Goal: Task Accomplishment & Management: Manage account settings

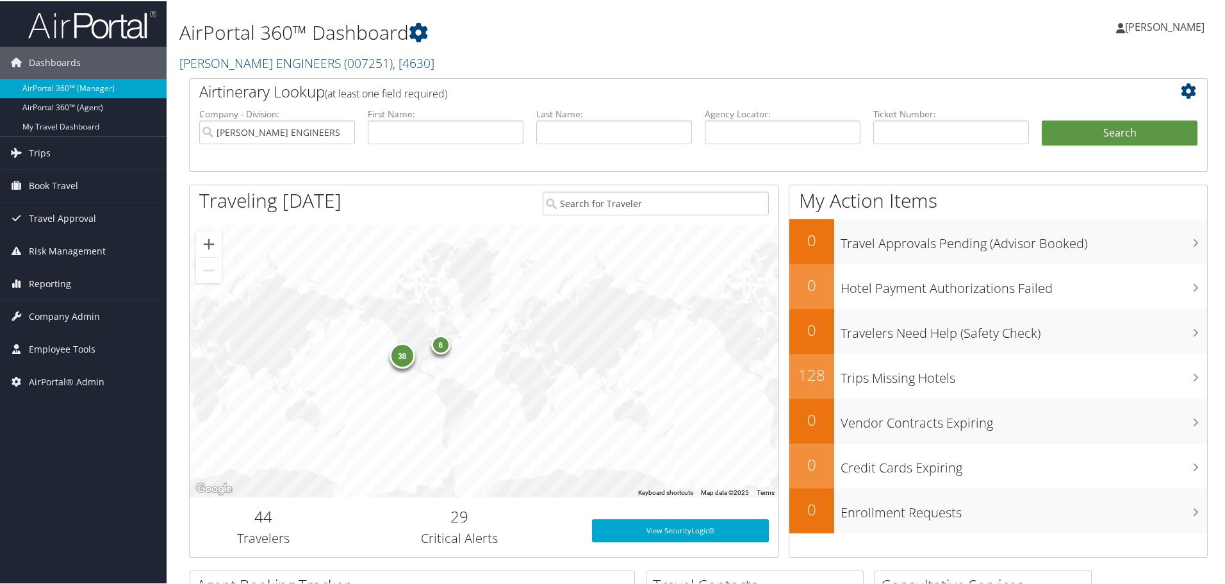
click at [646, 64] on h2 "CAROLLO ENGINEERS ( 007251 ) , [ 4630 ]" at bounding box center [525, 61] width 692 height 22
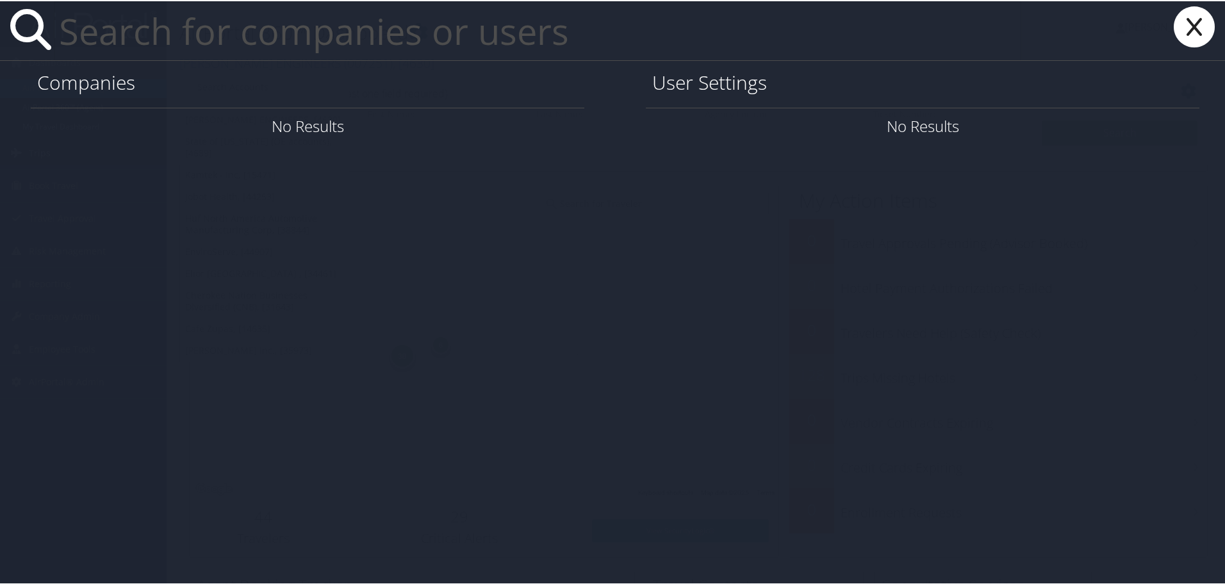
paste input "ganthier@musc.edu"
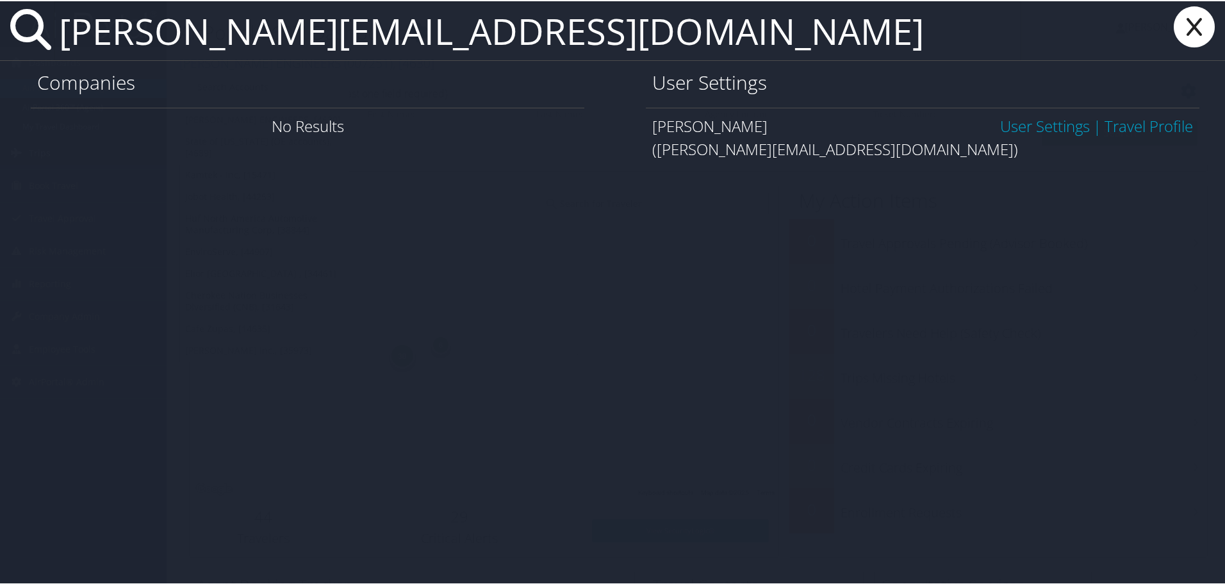
type input "ganthier@musc.edu"
click at [1055, 123] on link "User Settings" at bounding box center [1045, 124] width 90 height 21
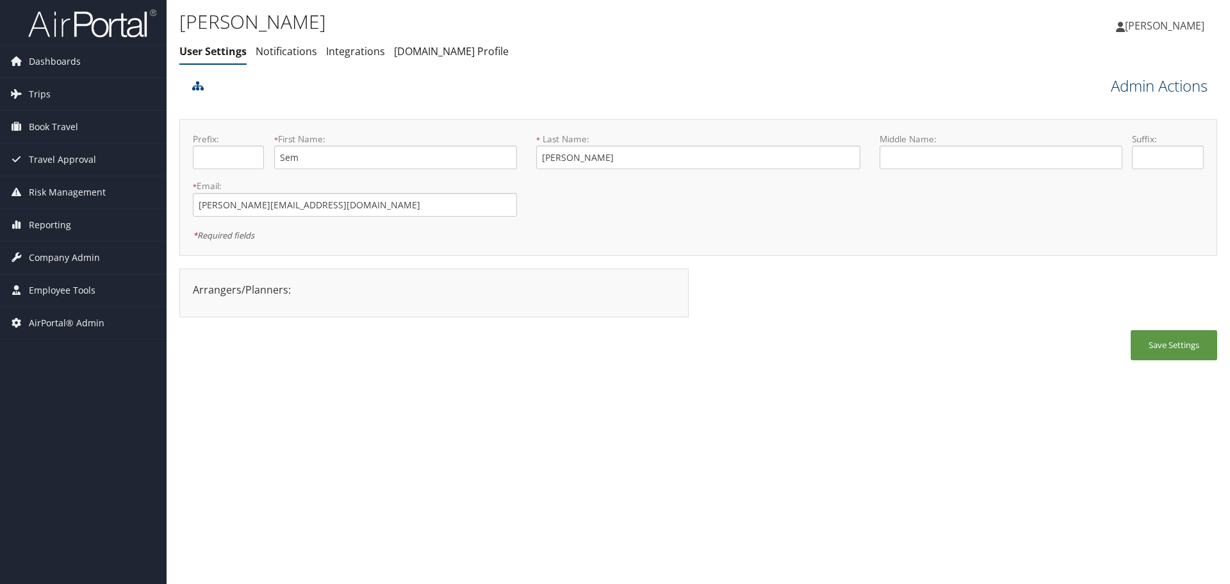
click at [1122, 87] on link "Admin Actions" at bounding box center [1159, 86] width 97 height 22
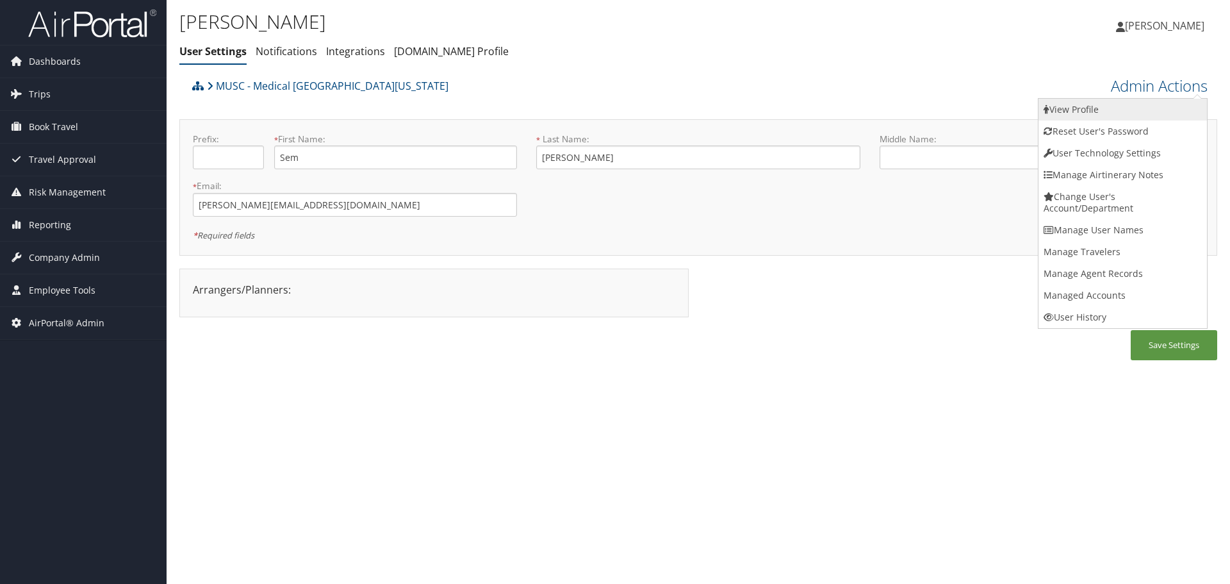
click at [1126, 105] on link "View Profile" at bounding box center [1123, 110] width 169 height 22
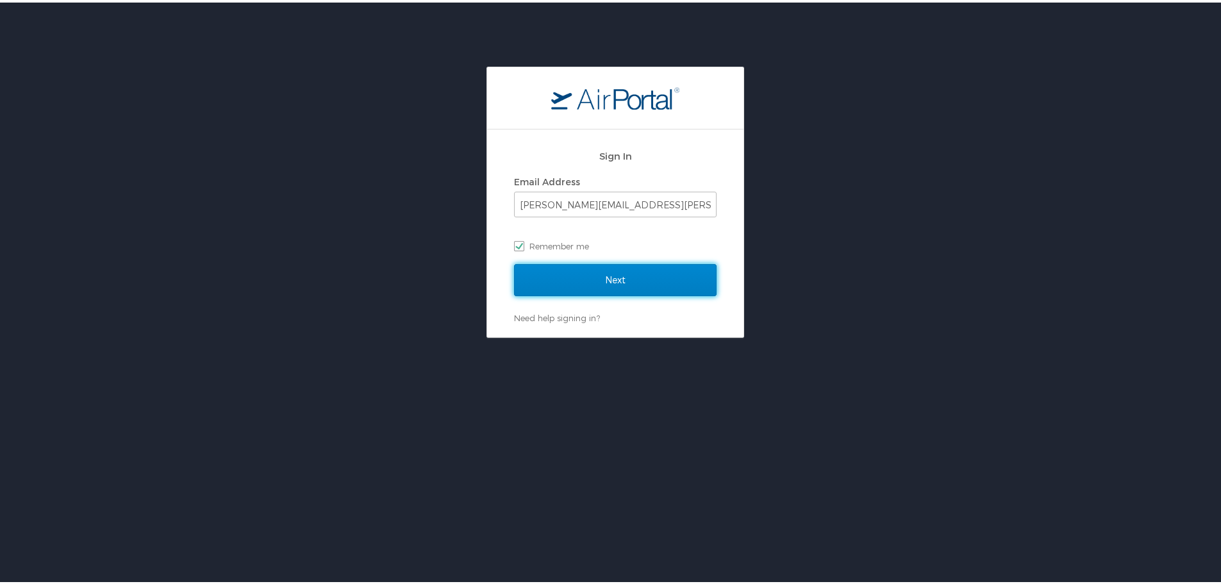
click at [619, 269] on input "Next" at bounding box center [615, 277] width 202 height 32
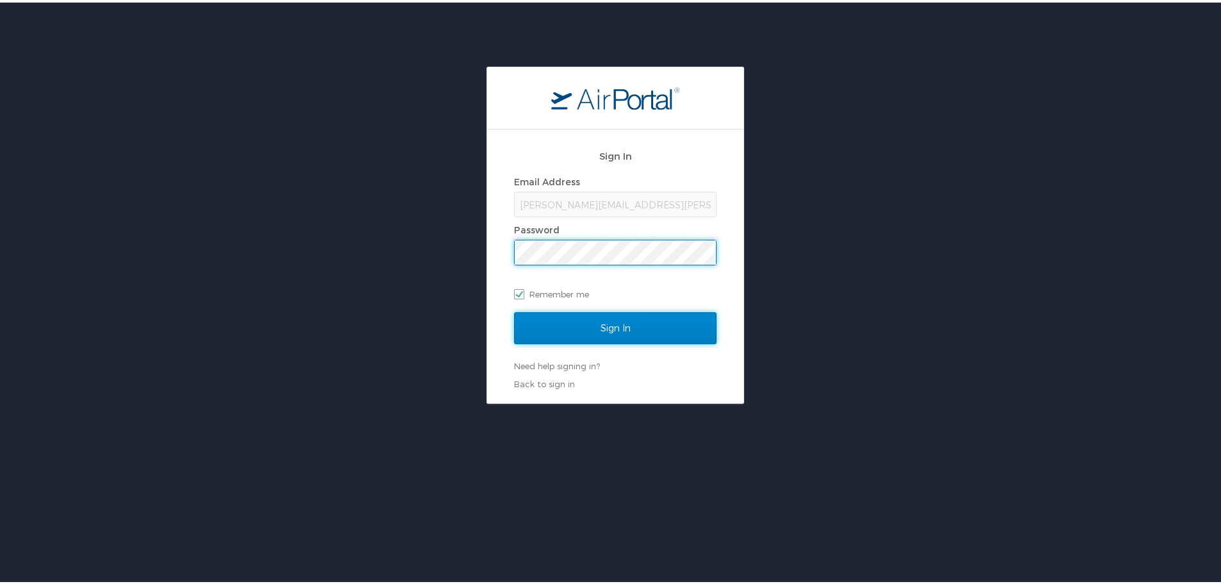
click at [613, 324] on input "Sign In" at bounding box center [615, 325] width 202 height 32
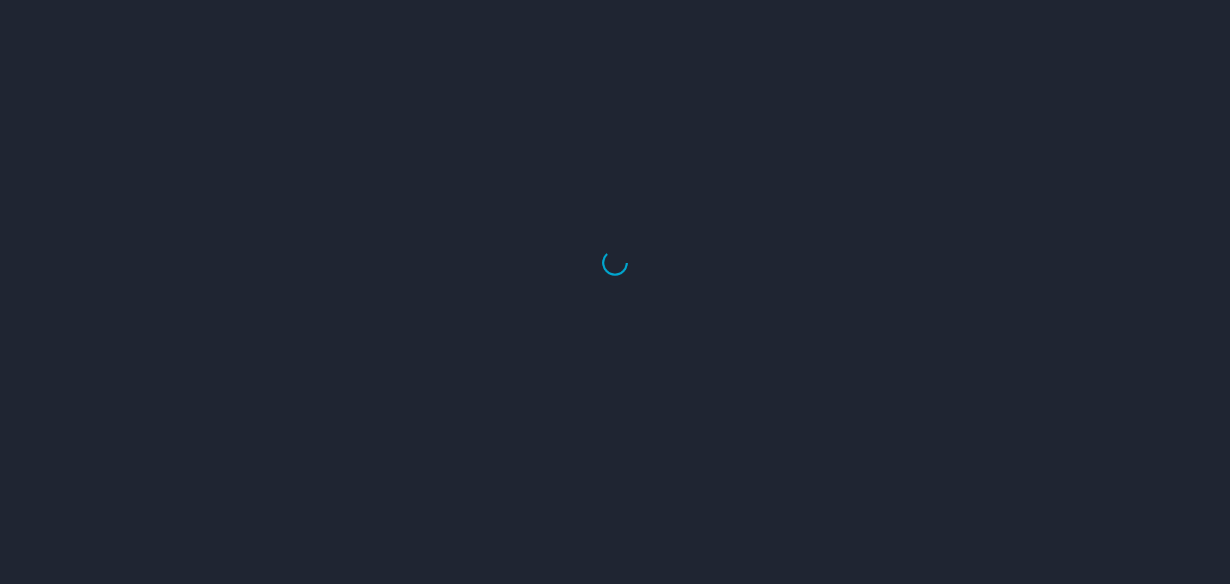
select select "US"
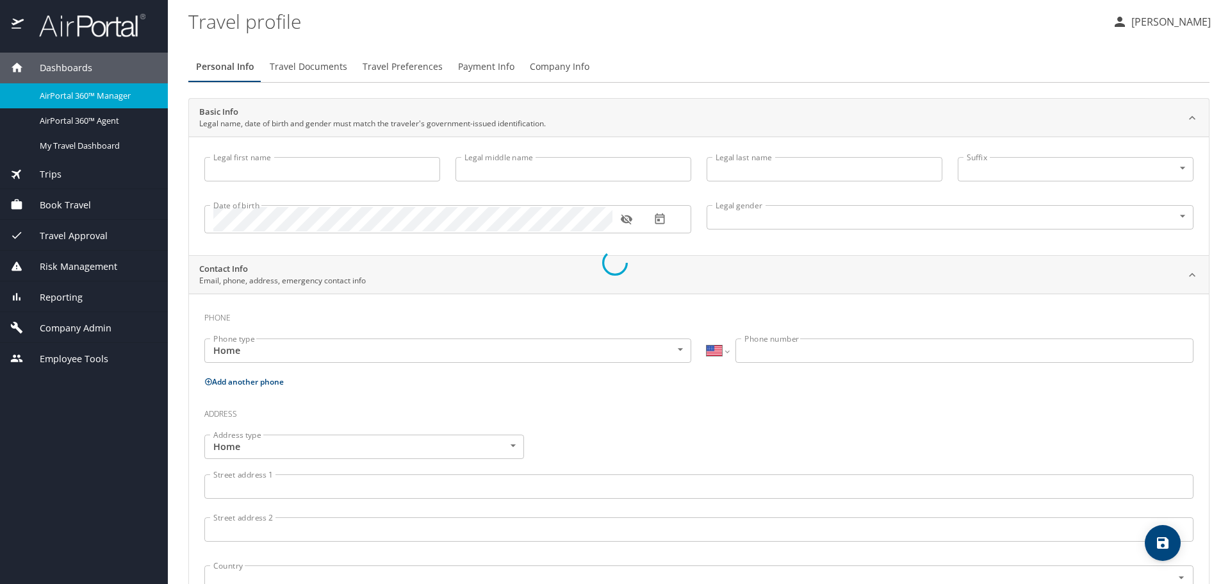
select select "US"
select select "IN"
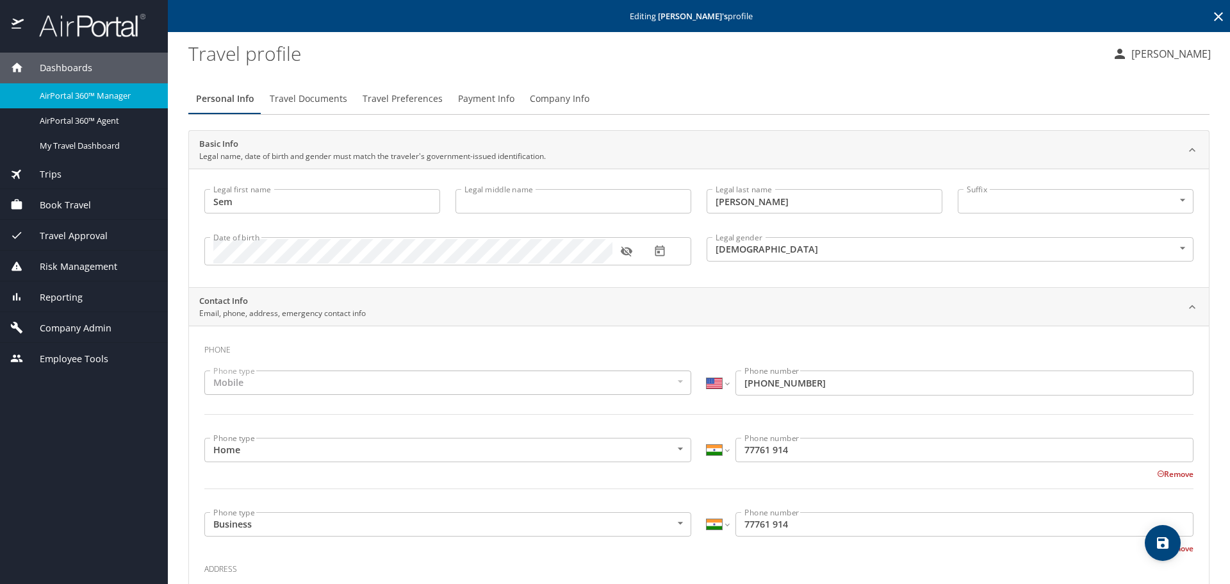
type input "Sem"
type input "Ganthier"
type input "Male"
click at [720, 459] on select "International Afghanistan Åland Islands Albania Algeria American Samoa Andorra …" at bounding box center [718, 450] width 22 height 24
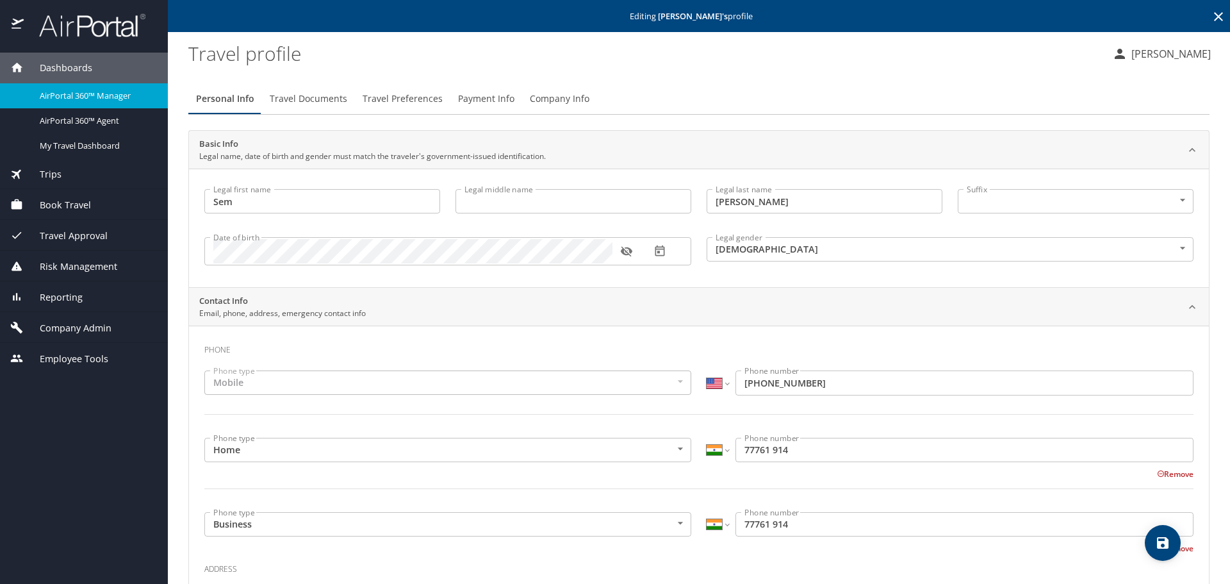
click at [736, 454] on input "77761 914" at bounding box center [965, 450] width 458 height 24
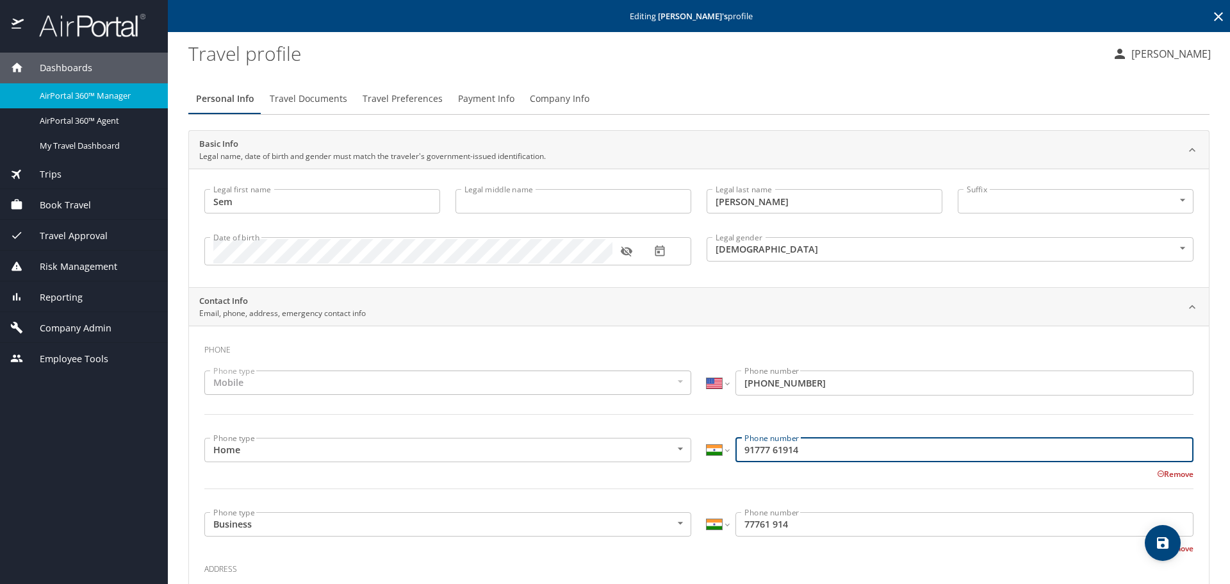
type input "91777 61914"
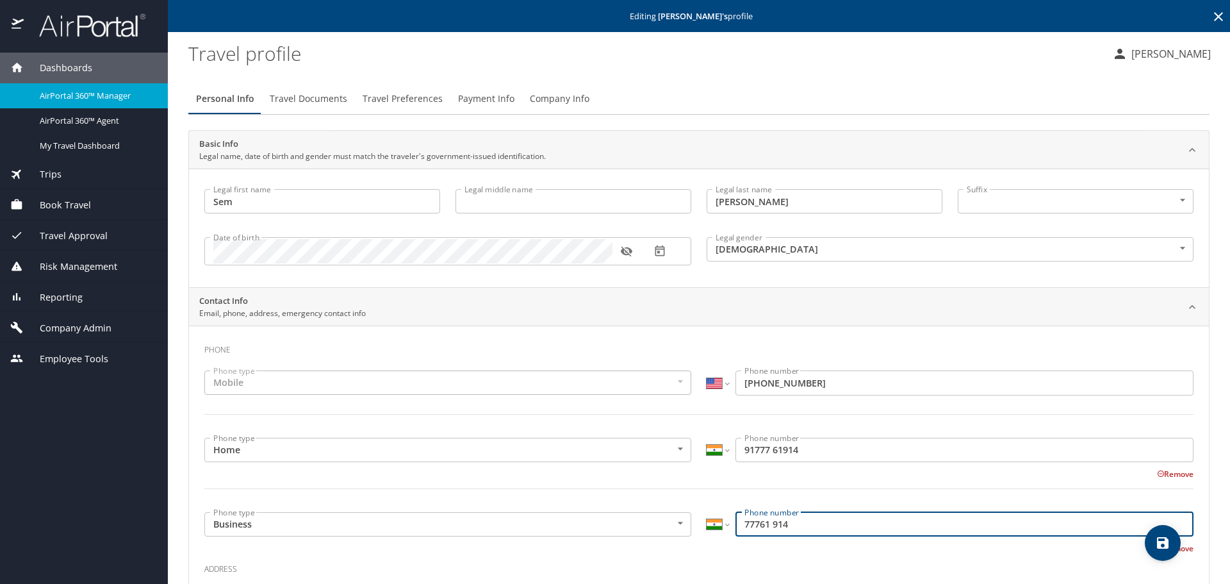
click at [736, 524] on input "77761 914" at bounding box center [965, 524] width 458 height 24
type input "91777 61914"
click at [713, 450] on select "International Afghanistan Åland Islands Albania Algeria American Samoa Andorra …" at bounding box center [718, 450] width 22 height 24
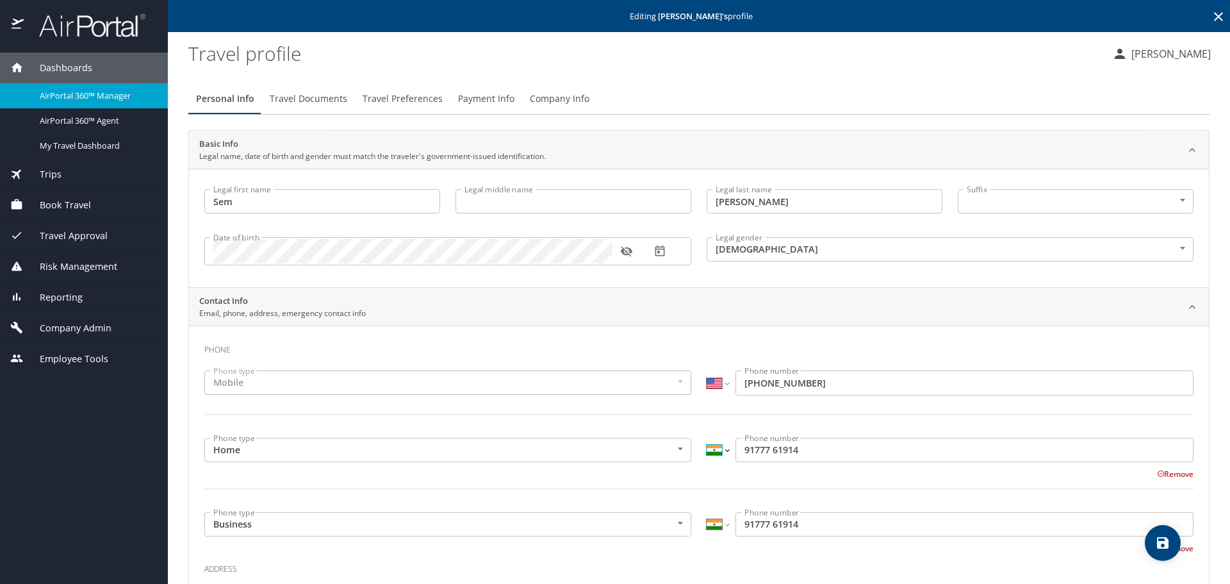
select select "US"
click at [707, 438] on select "International Afghanistan Åland Islands Albania Algeria American Samoa Andorra …" at bounding box center [718, 450] width 22 height 24
type input "(917) 776-1914"
click at [714, 524] on select "International Afghanistan Åland Islands Albania Algeria American Samoa Andorra …" at bounding box center [718, 524] width 22 height 24
select select "US"
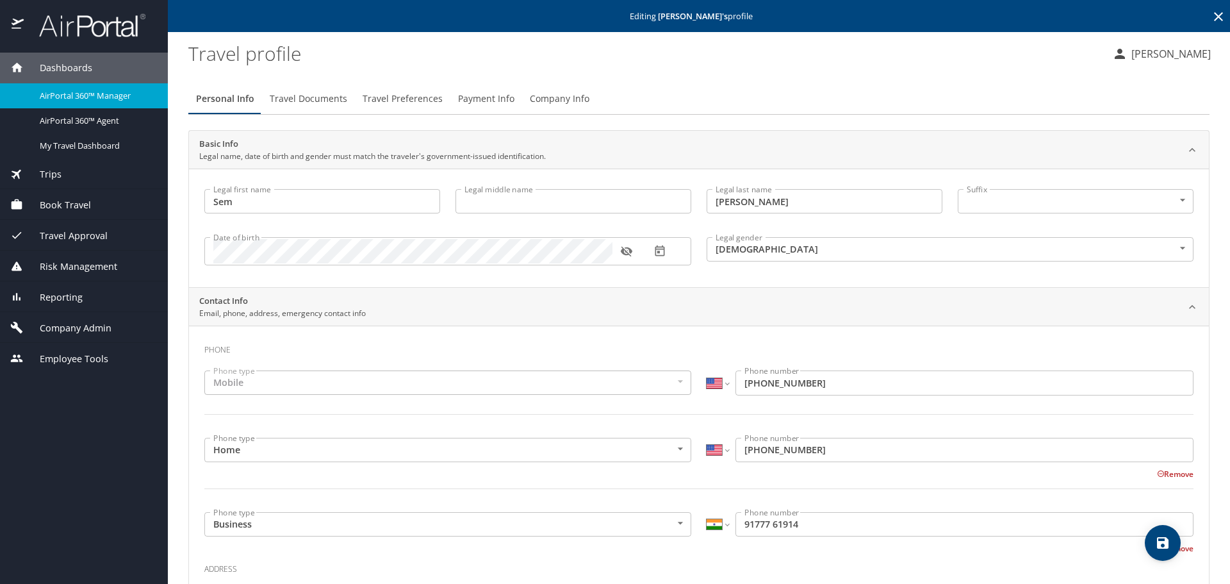
click at [707, 512] on select "International Afghanistan Åland Islands Albania Algeria American Samoa Andorra …" at bounding box center [718, 524] width 22 height 24
type input "(917) 776-1914"
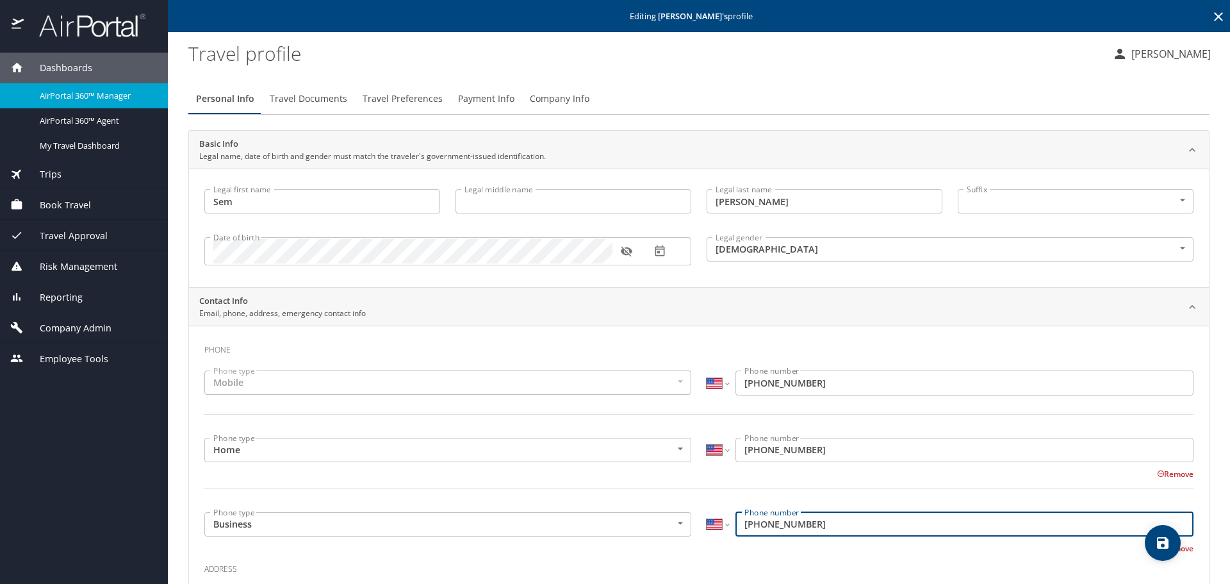
click at [693, 551] on div "Remove" at bounding box center [691, 547] width 1005 height 15
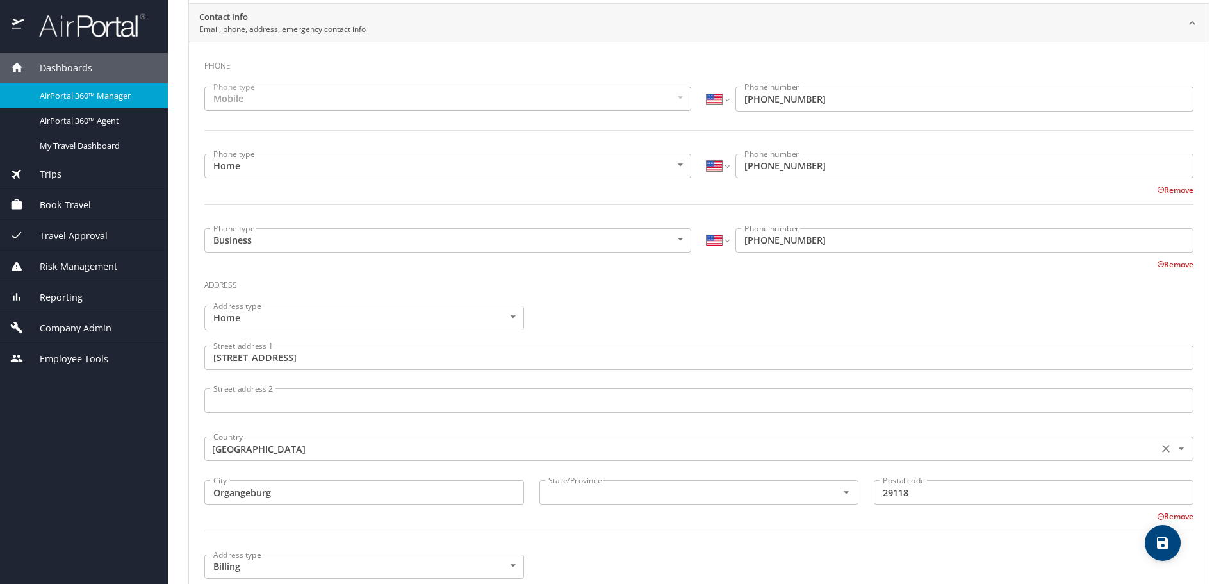
scroll to position [320, 0]
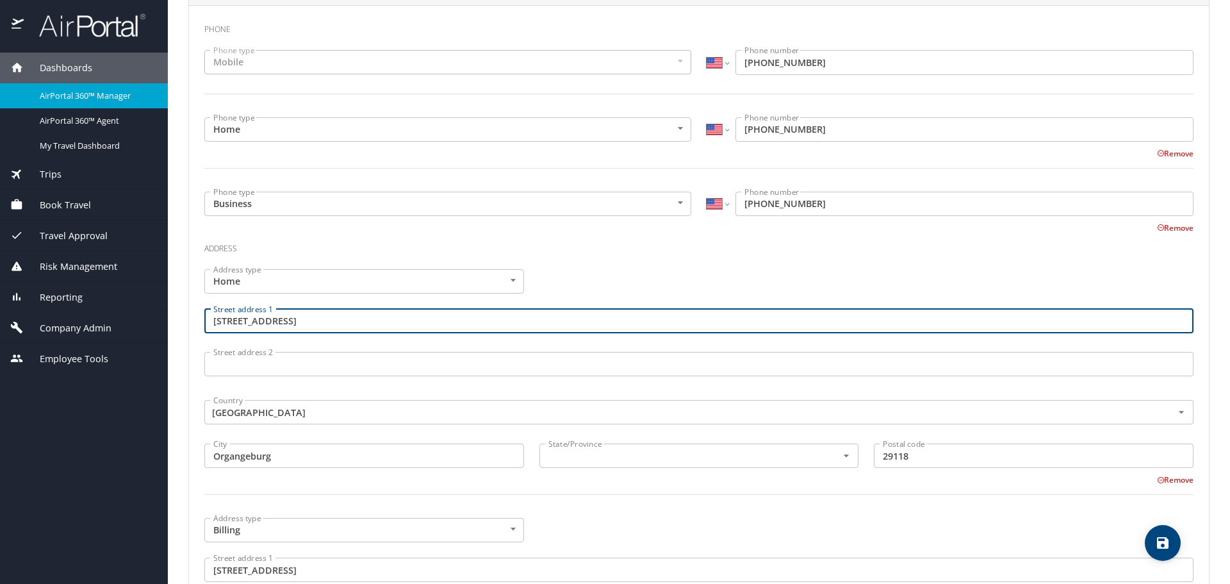
drag, startPoint x: 336, startPoint y: 318, endPoint x: 177, endPoint y: 323, distance: 159.0
click at [177, 323] on main "Editing Sem Ganthier 's profile Travel profile Bethany Madsen Personal Info Tra…" at bounding box center [699, 292] width 1062 height 584
click at [617, 270] on div "Address type Home Home Address type Street address 1 139 Youngstown Circle Stre…" at bounding box center [699, 389] width 1005 height 256
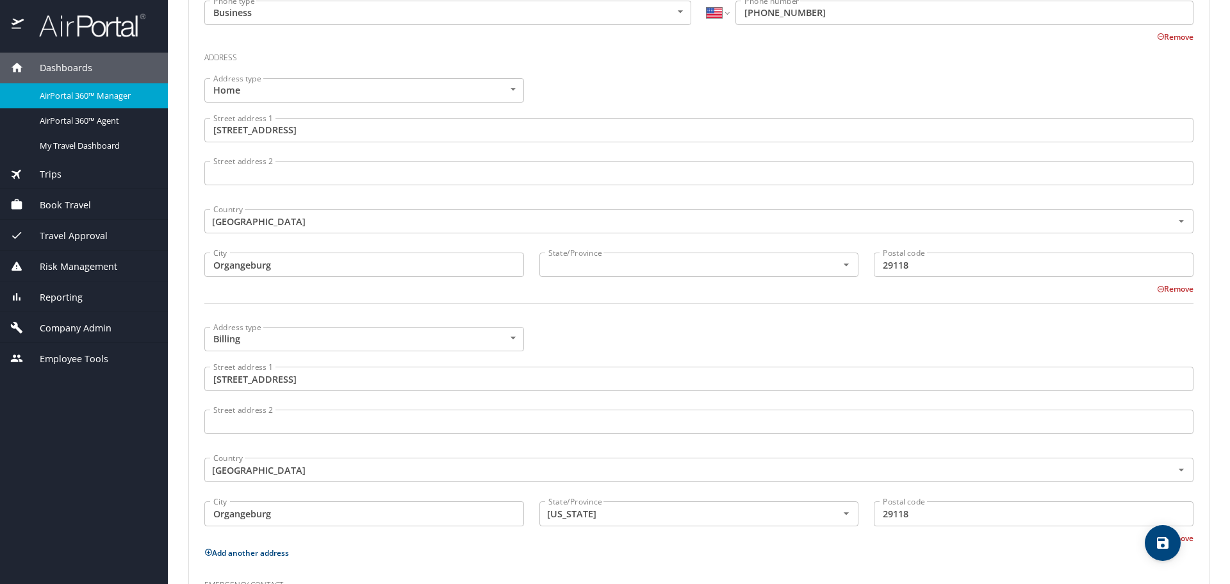
scroll to position [513, 0]
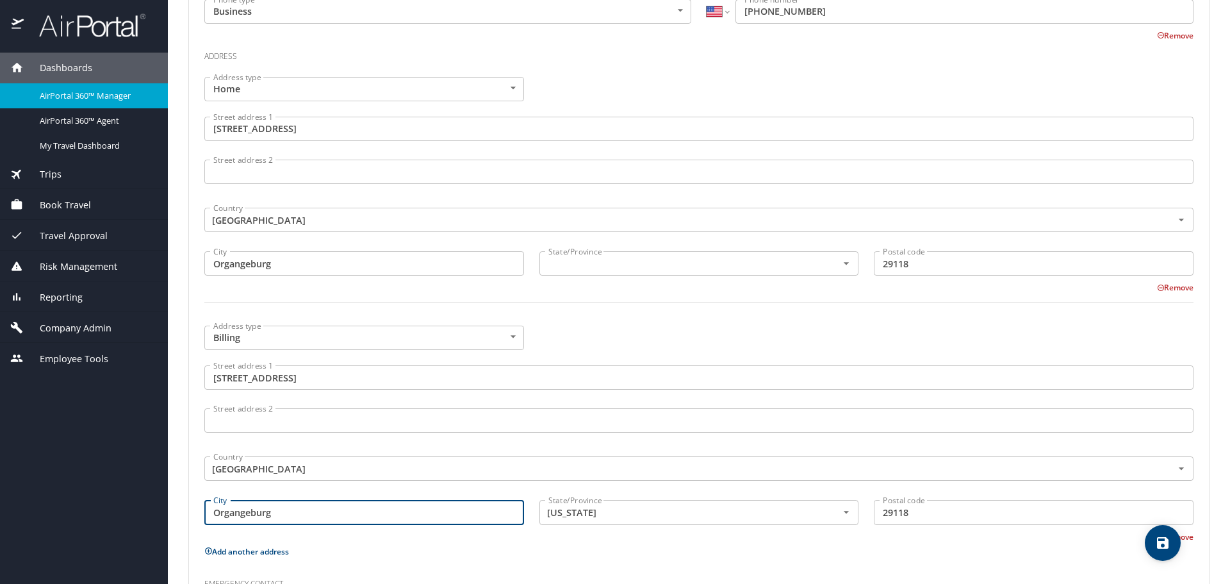
click at [228, 518] on input "Organgeburg" at bounding box center [364, 512] width 320 height 24
type input "Orangeburg"
click at [588, 268] on input "text" at bounding box center [680, 263] width 274 height 17
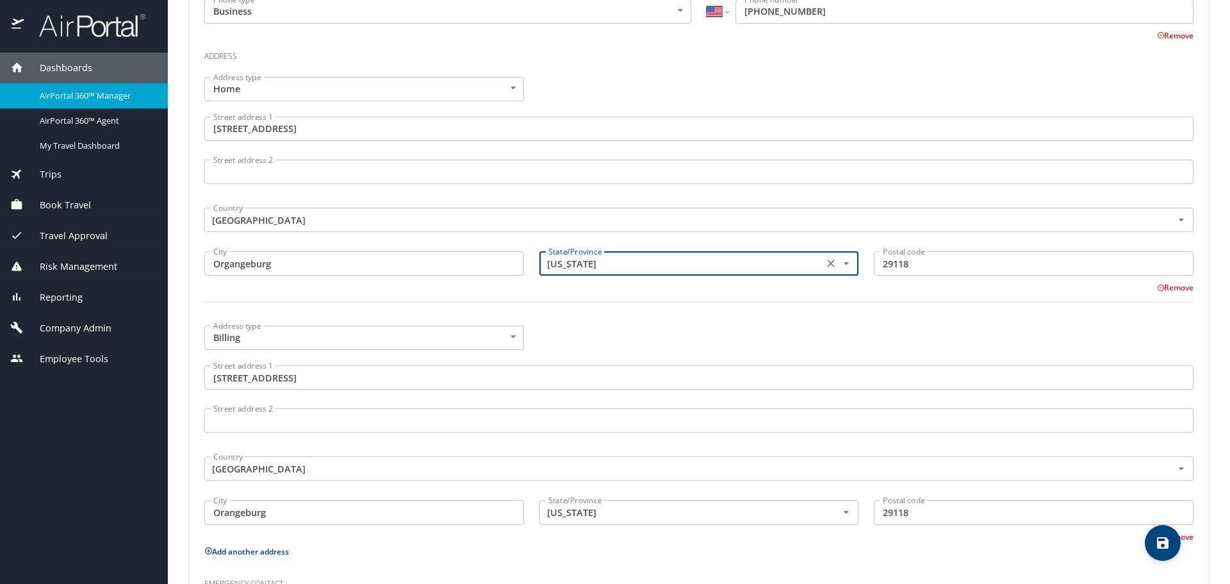
type input "South Carolina"
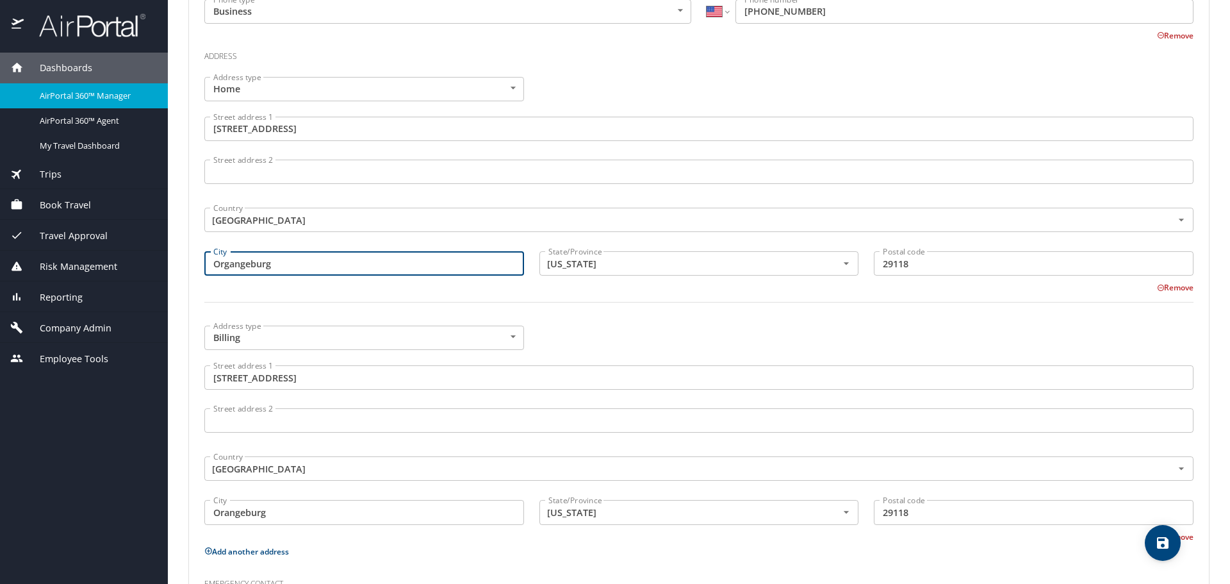
click at [230, 265] on input "Organgeburg" at bounding box center [364, 263] width 320 height 24
type input "Orangeburg"
click at [549, 315] on div at bounding box center [699, 309] width 1005 height 31
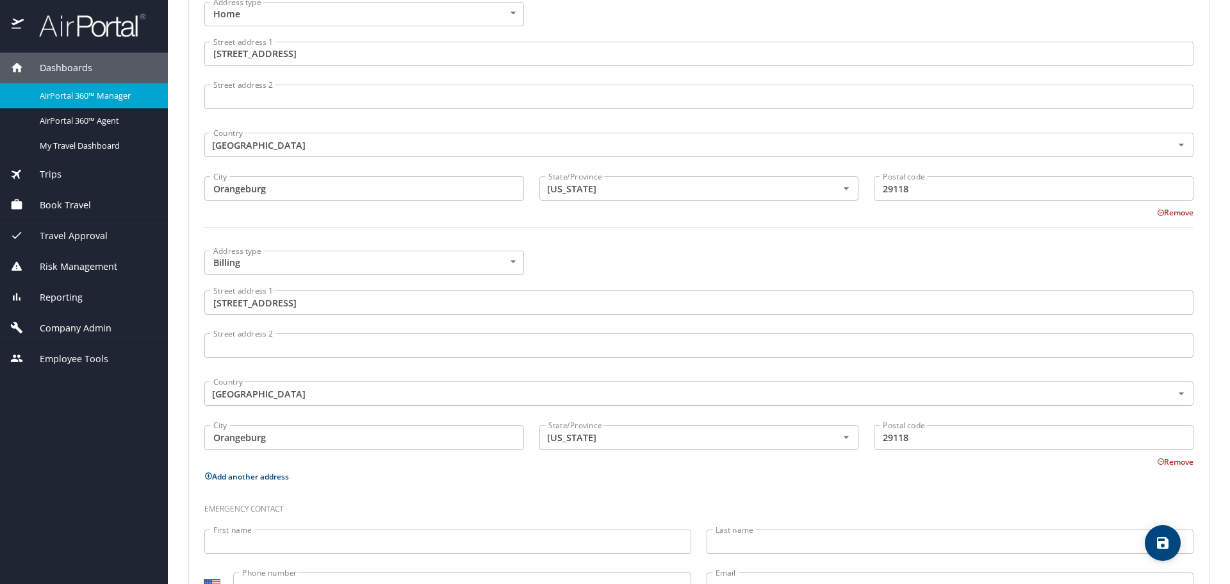
scroll to position [643, 0]
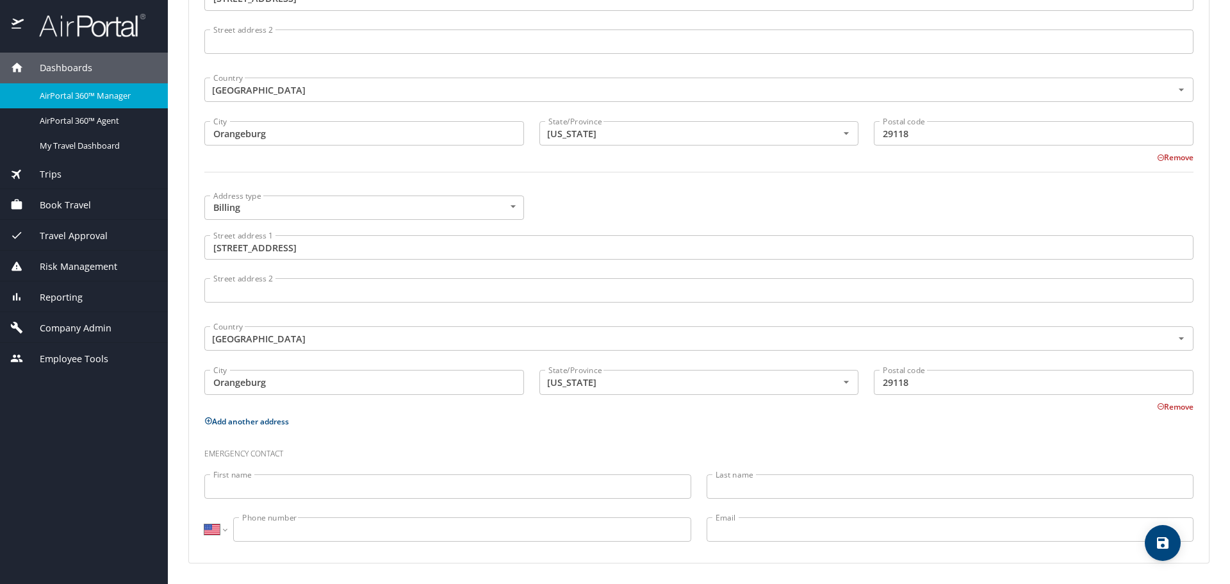
click at [1160, 541] on icon "save" at bounding box center [1163, 543] width 12 height 12
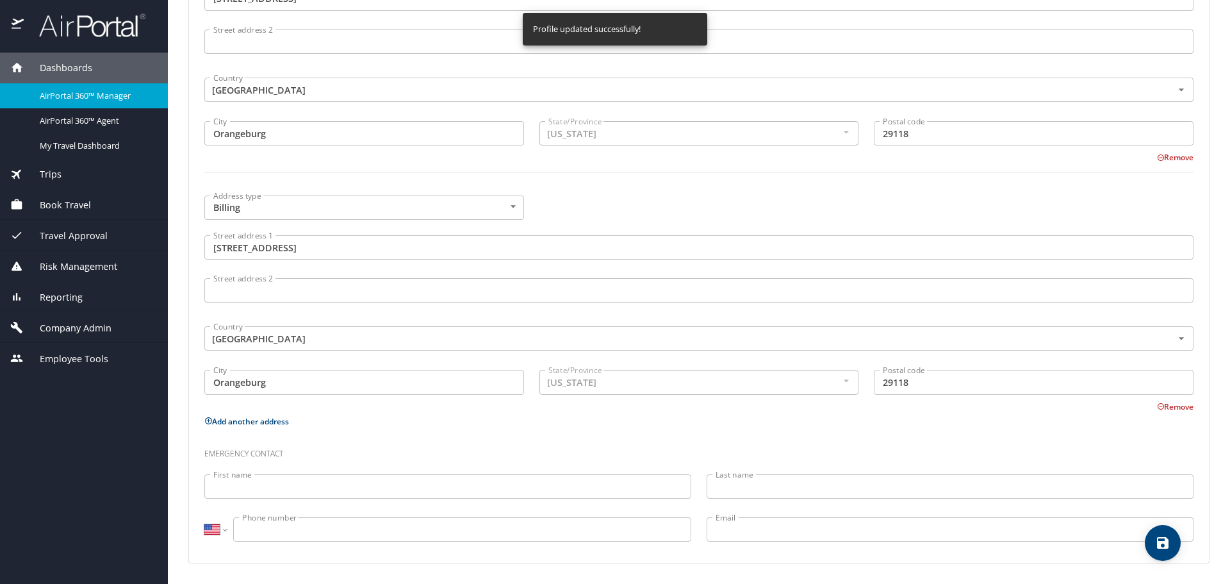
select select "US"
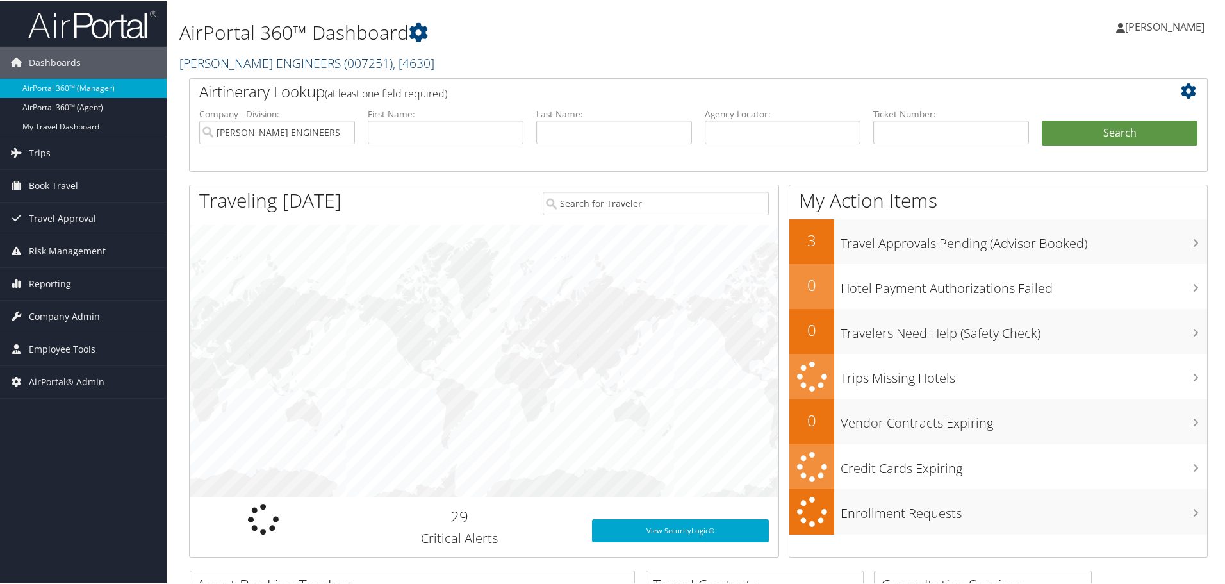
click at [240, 54] on link "CAROLLO ENGINEERS ( 007251 ) , [ 4630 ]" at bounding box center [306, 61] width 255 height 17
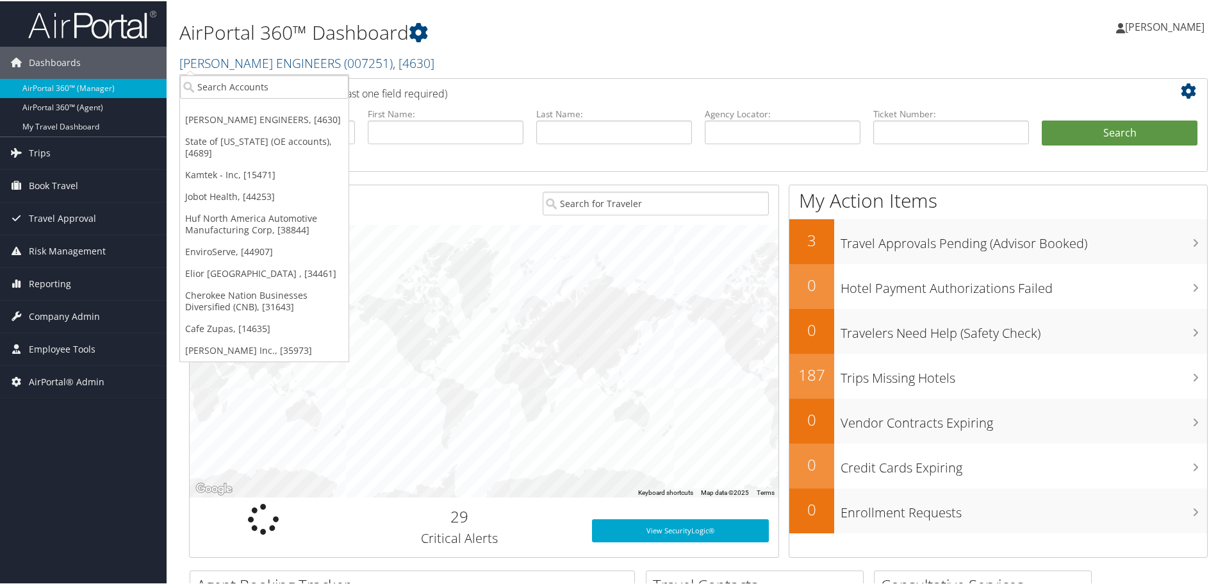
drag, startPoint x: 525, startPoint y: 42, endPoint x: 260, endPoint y: 126, distance: 278.4
click at [522, 44] on h1 "AirPortal 360™ Dashboard" at bounding box center [525, 31] width 692 height 27
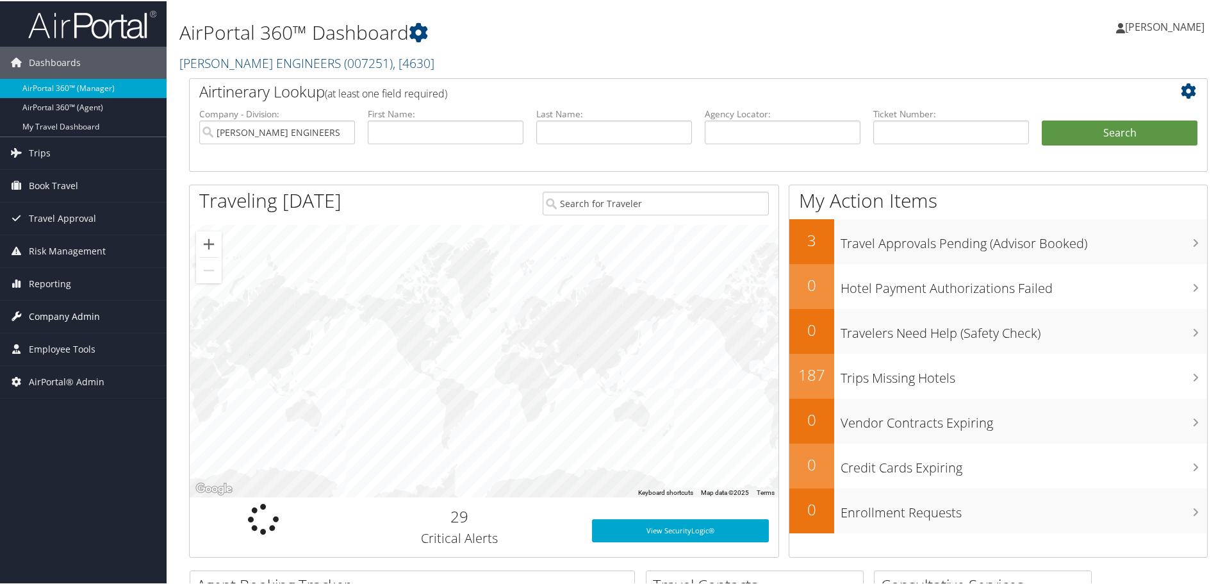
click at [72, 318] on span "Company Admin" at bounding box center [64, 315] width 71 height 32
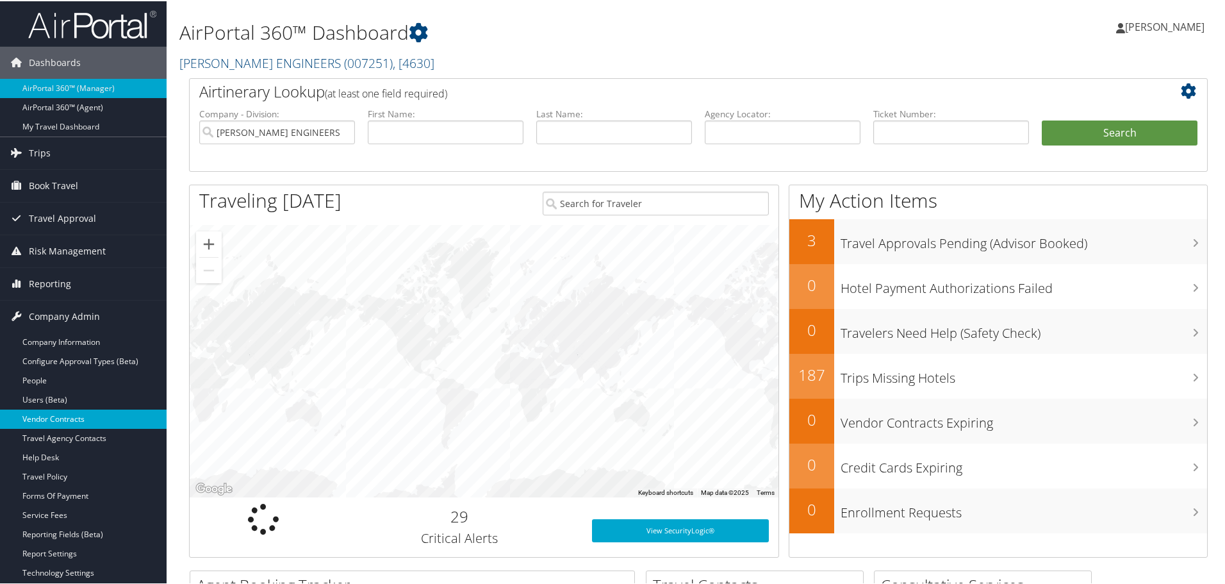
click at [41, 413] on link "Vendor Contracts" at bounding box center [83, 417] width 167 height 19
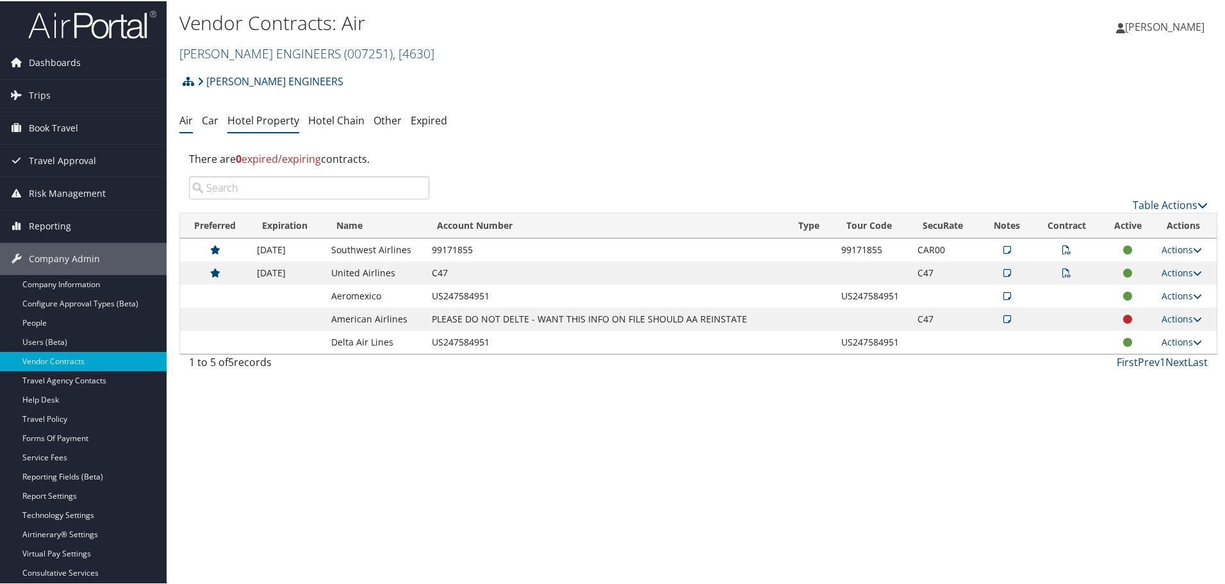
click at [263, 122] on link "Hotel Property" at bounding box center [263, 119] width 72 height 14
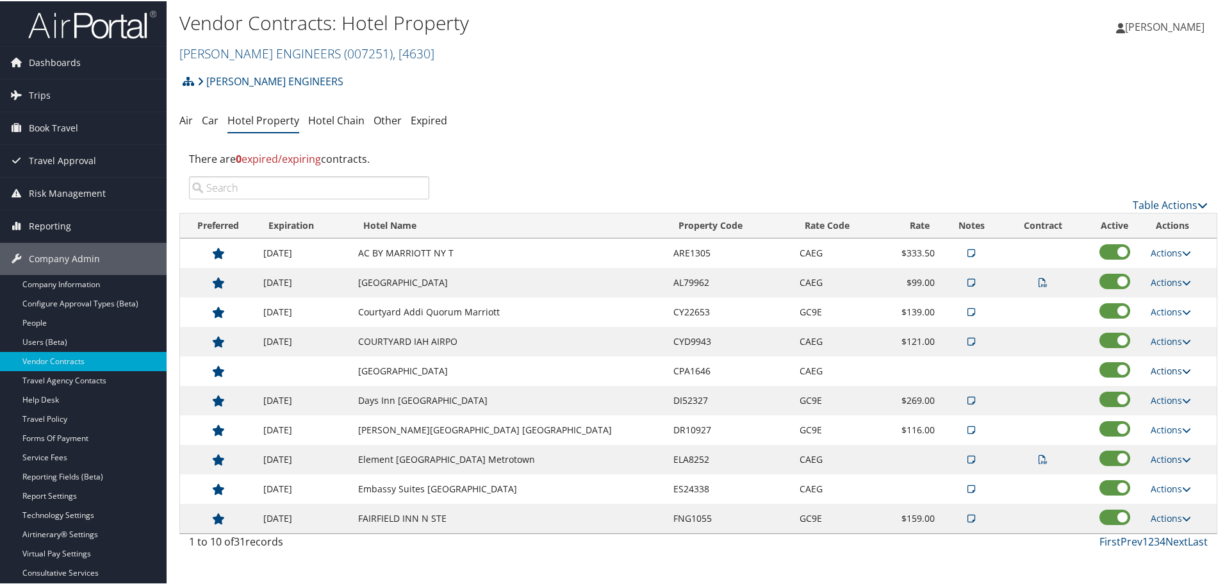
click at [1162, 366] on link "Actions" at bounding box center [1171, 369] width 40 height 12
click at [1173, 392] on link "Edit" at bounding box center [1169, 388] width 49 height 22
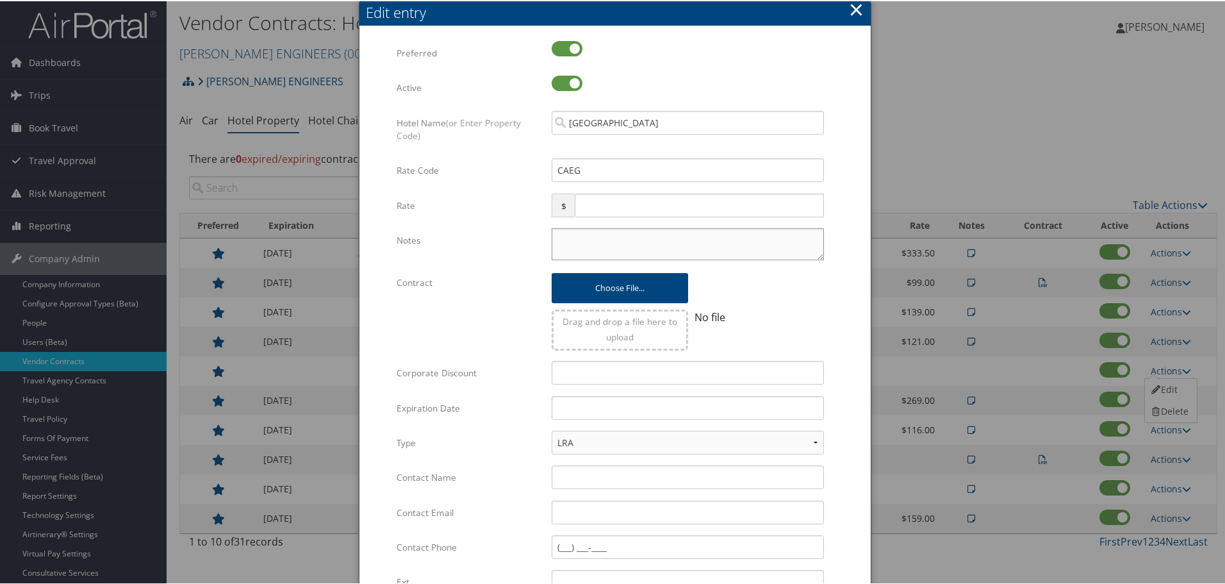
click at [624, 232] on textarea "Notes" at bounding box center [688, 243] width 272 height 32
paste textarea "Rates tested in [GEOGRAPHIC_DATA] [DATE];"
type textarea "Rates tested in [GEOGRAPHIC_DATA] [DATE];"
click at [645, 403] on input "text" at bounding box center [688, 407] width 272 height 24
type input "[DATE]"
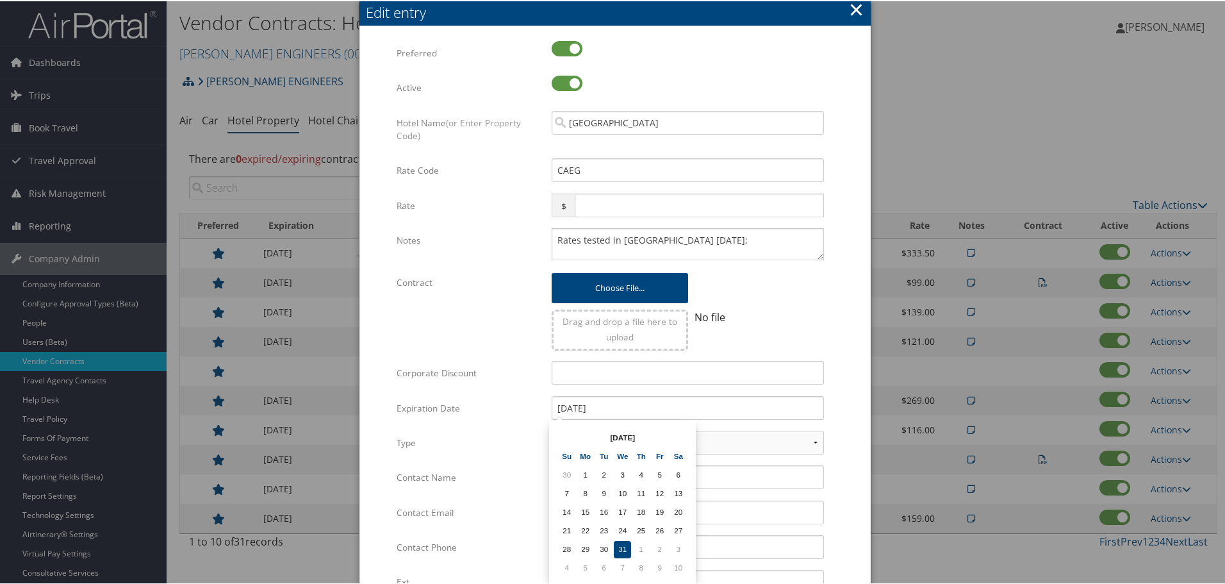
click at [844, 362] on form "Multiple values The selected items contain different values for this input. To …" at bounding box center [615, 392] width 486 height 704
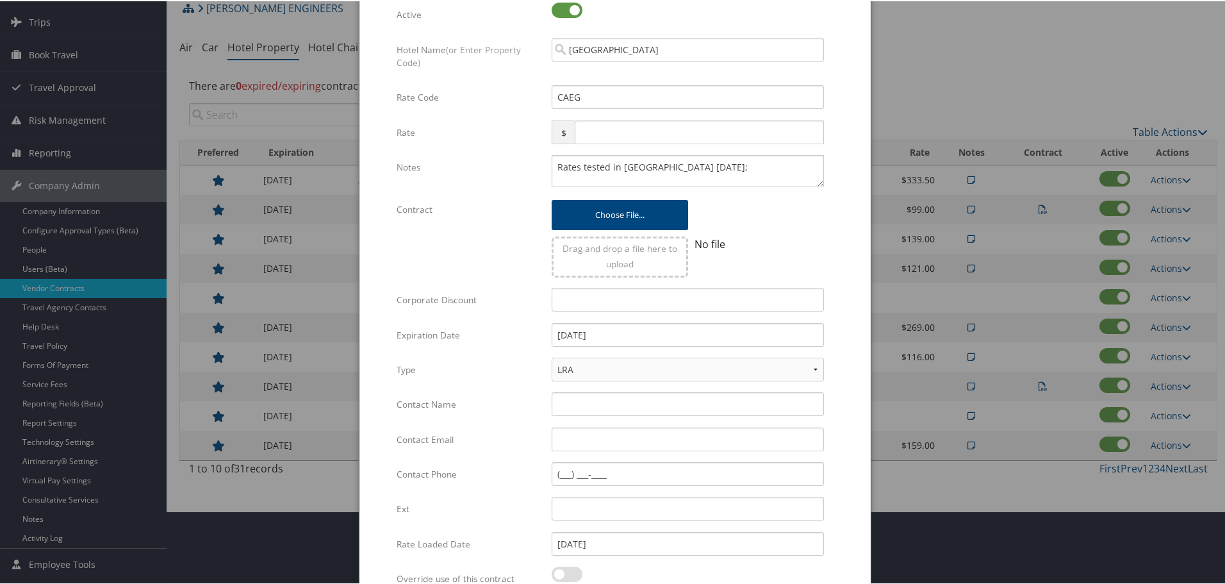
scroll to position [202, 0]
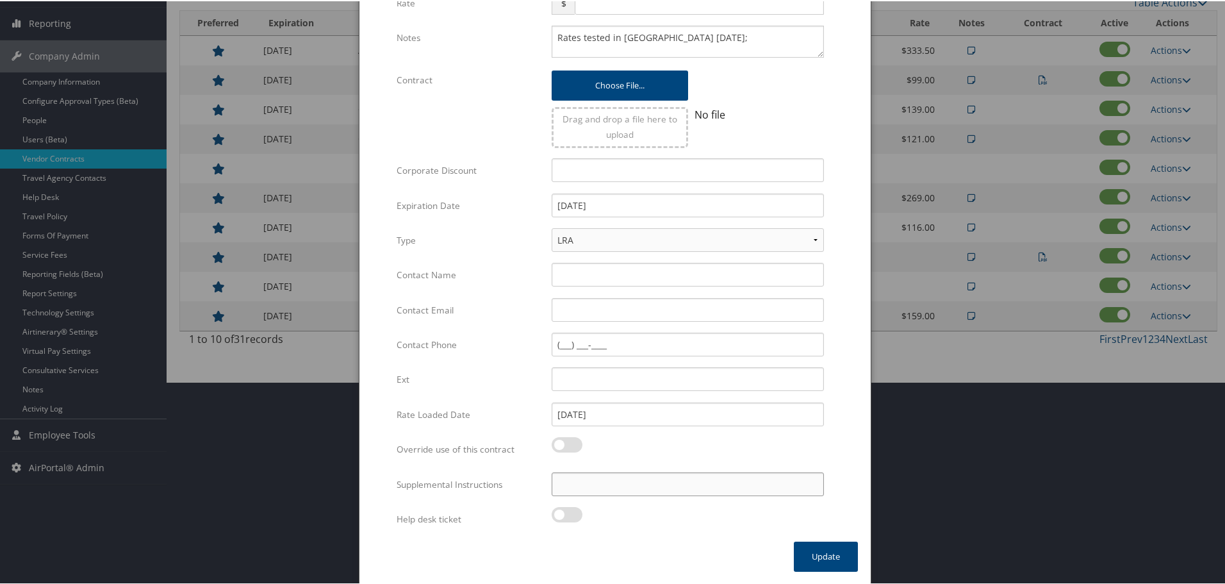
click at [659, 485] on input "Supplemental Instructions" at bounding box center [688, 483] width 272 height 24
paste input "SAB Prop ID -"
paste input "002814"
type input "SAB Prop ID - 002814"
click at [811, 551] on button "Update" at bounding box center [826, 555] width 64 height 30
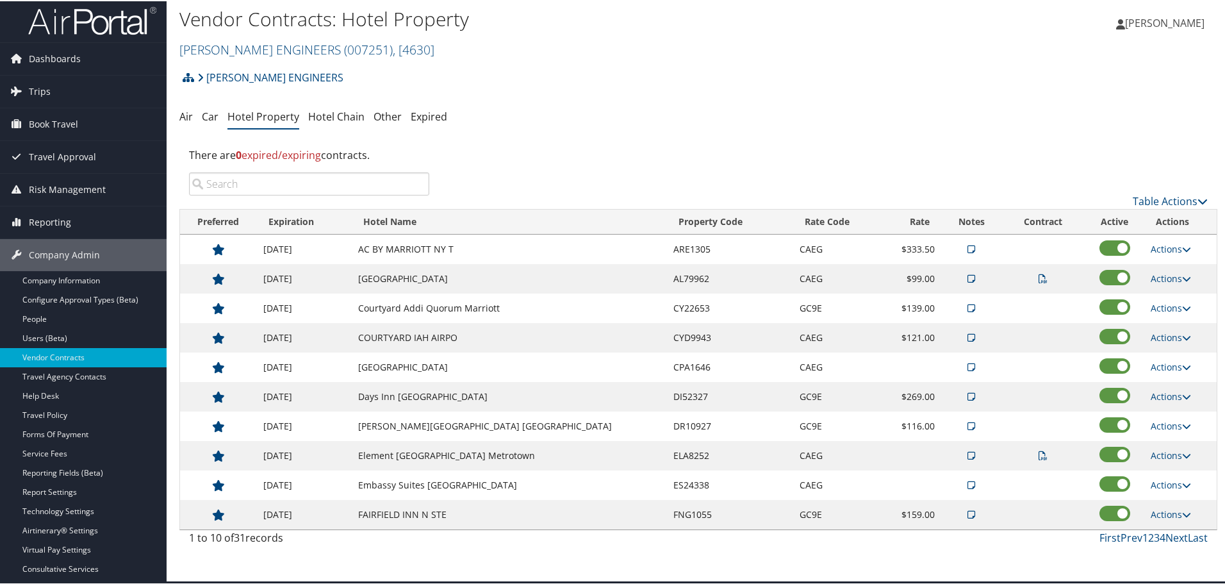
scroll to position [0, 0]
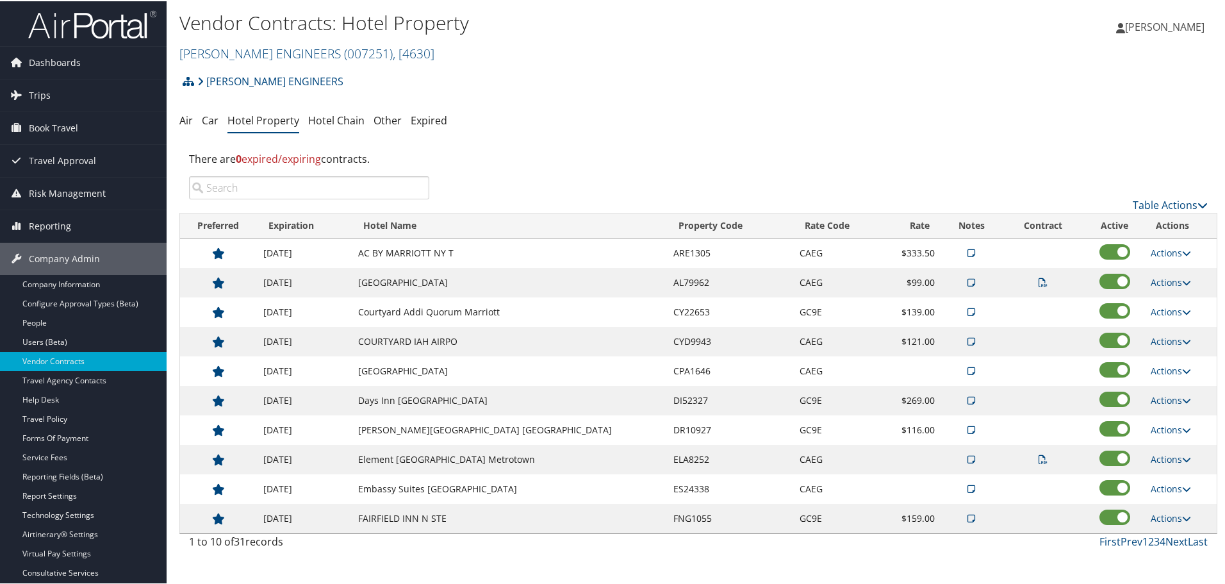
click at [560, 159] on div "There are 0 expired/expiring contracts." at bounding box center [698, 157] width 1038 height 35
click at [1172, 538] on link "Next" at bounding box center [1177, 540] width 22 height 14
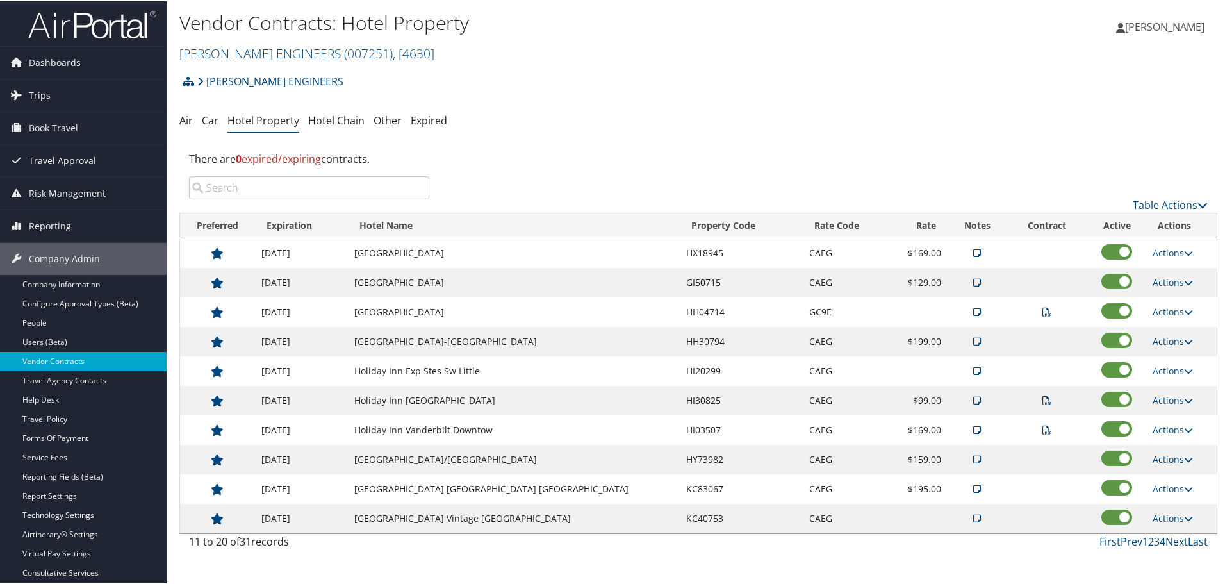
click at [1172, 538] on link "Next" at bounding box center [1177, 540] width 22 height 14
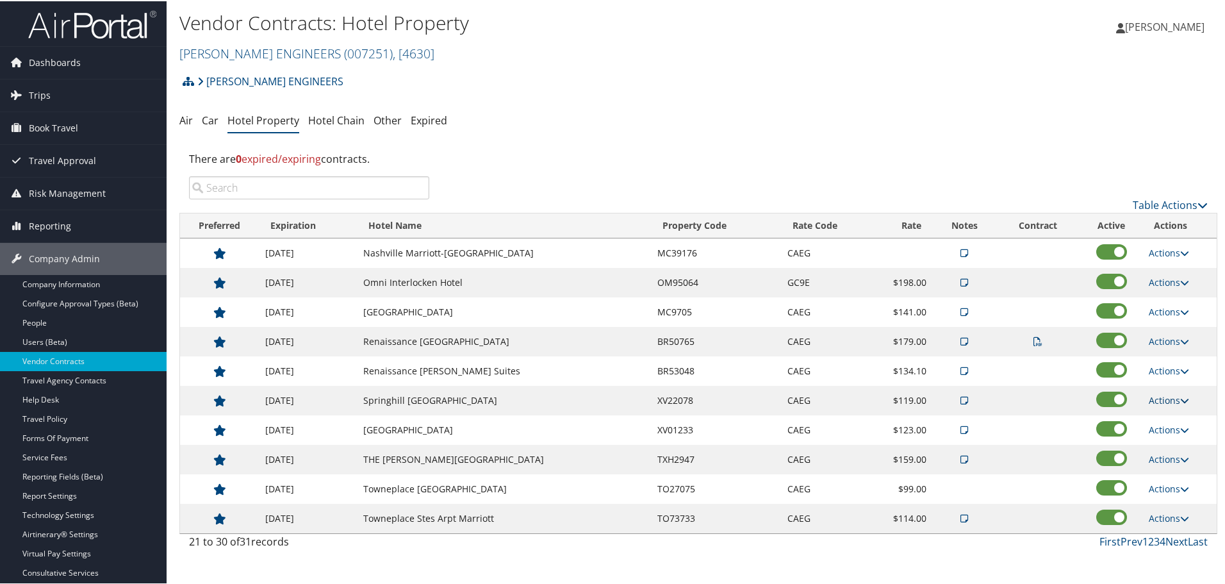
click at [1158, 402] on link "Actions" at bounding box center [1169, 399] width 40 height 12
click at [1175, 438] on link "Edit" at bounding box center [1179, 440] width 69 height 22
select select "NLRA"
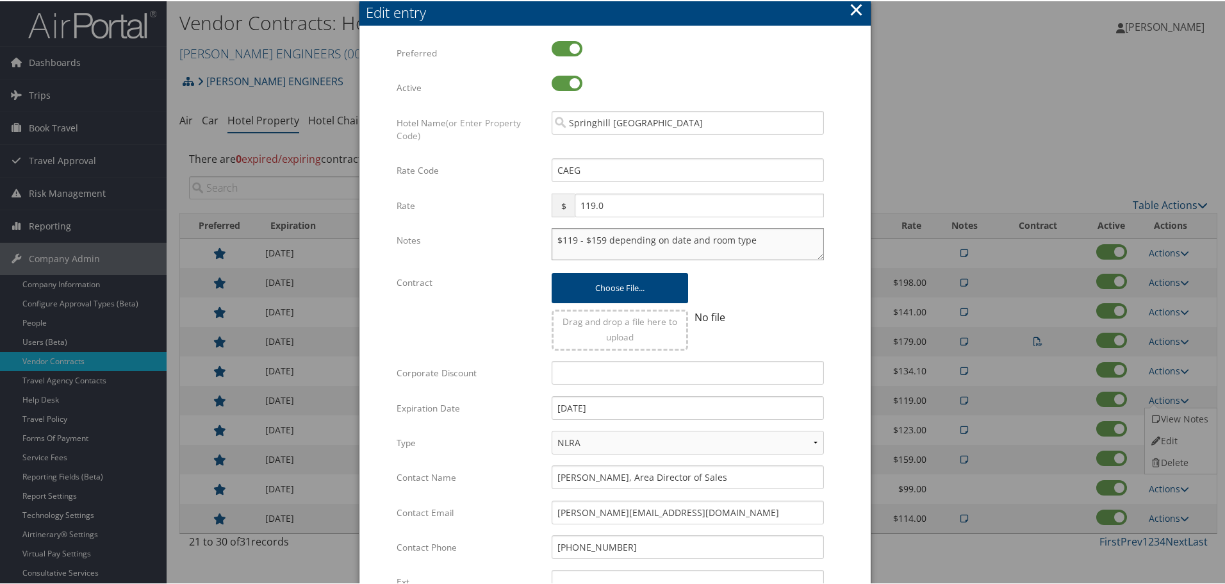
click at [552, 240] on textarea "$119 - $159 depending on date and room type" at bounding box center [688, 243] width 272 height 32
paste textarea "Rates tested in [GEOGRAPHIC_DATA] [DATE];"
type textarea "Rates tested in TP+ [DATE]; $119 - $159 depending on date and room type"
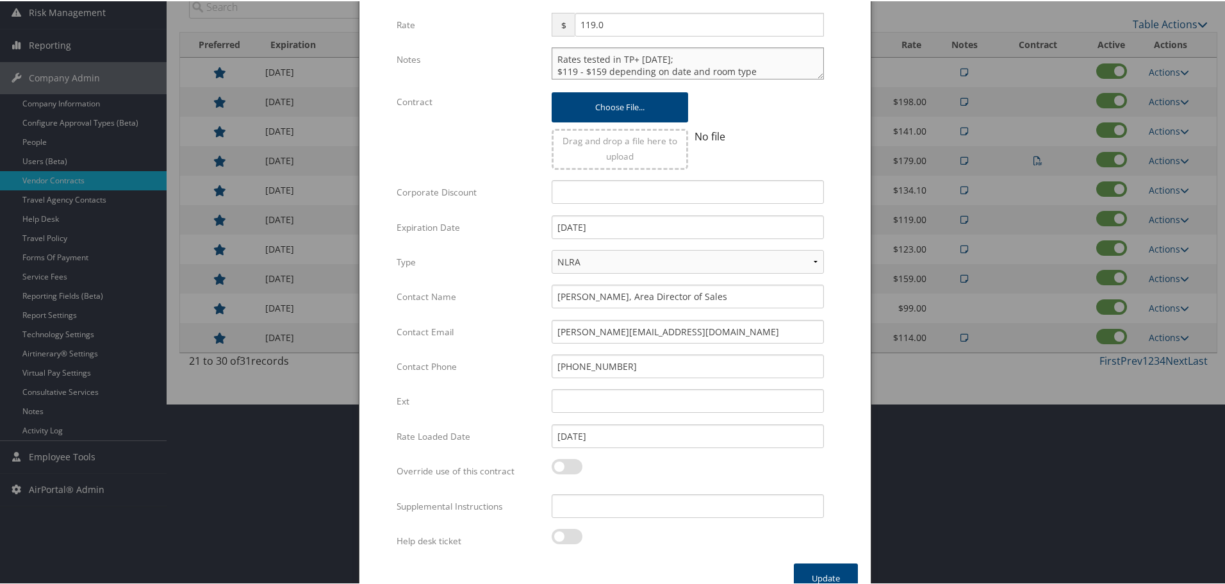
scroll to position [202, 0]
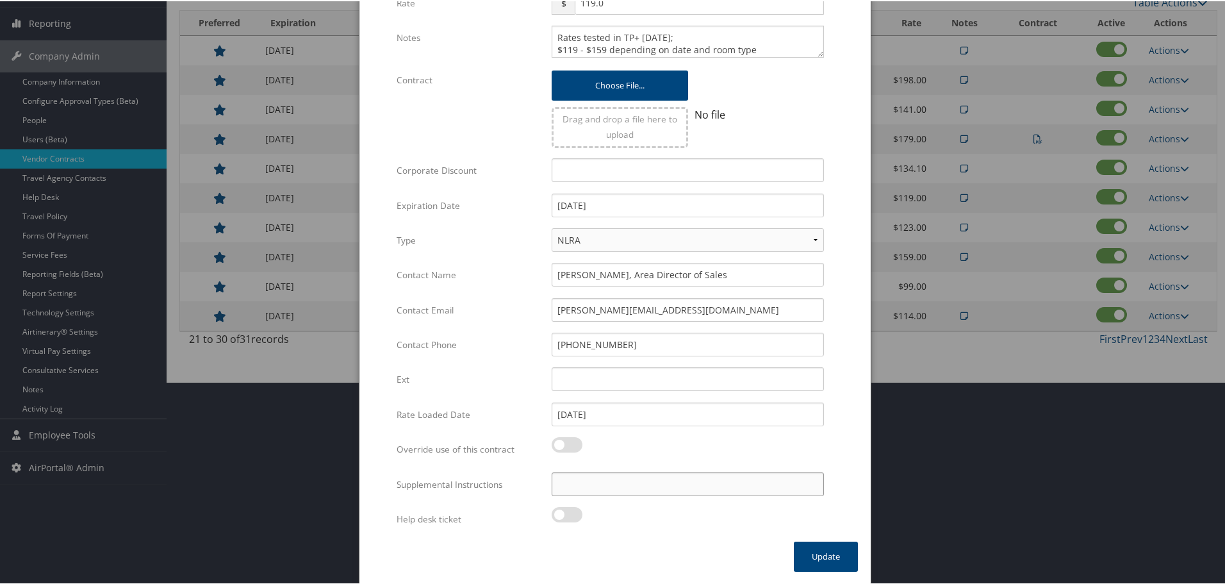
click at [630, 486] on input "Supplemental Instructions" at bounding box center [688, 483] width 272 height 24
paste input "SAB Prop ID -"
paste input "64524"
type input "SAB Prop ID - 64524"
click at [813, 555] on button "Update" at bounding box center [826, 555] width 64 height 30
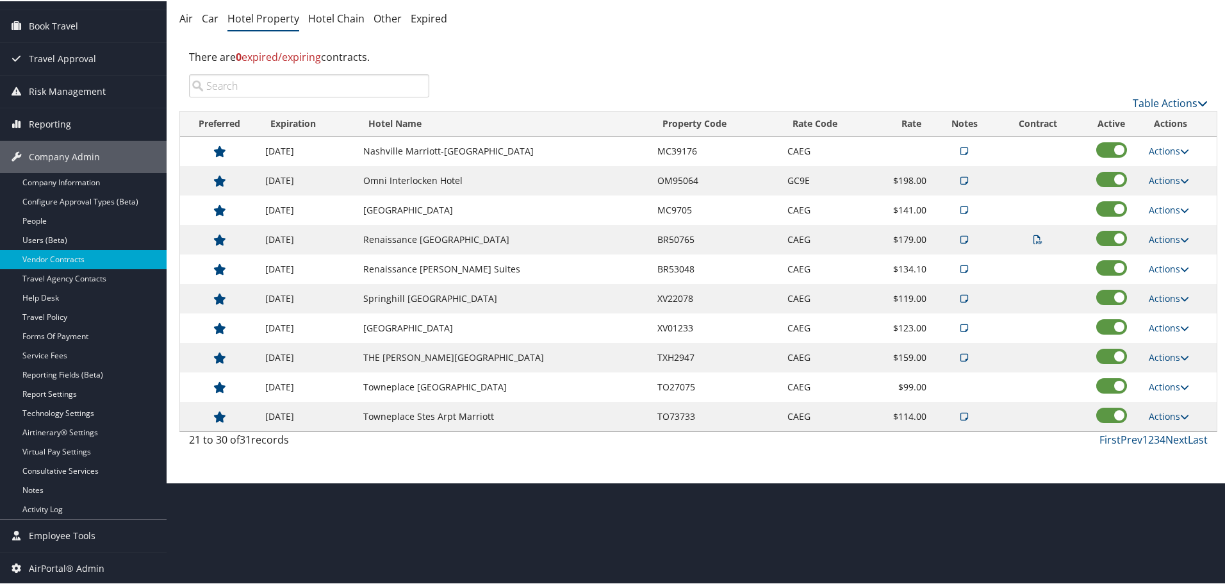
scroll to position [102, 0]
click at [1149, 324] on link "Actions" at bounding box center [1169, 326] width 40 height 12
click at [1166, 364] on link "Edit" at bounding box center [1179, 367] width 69 height 22
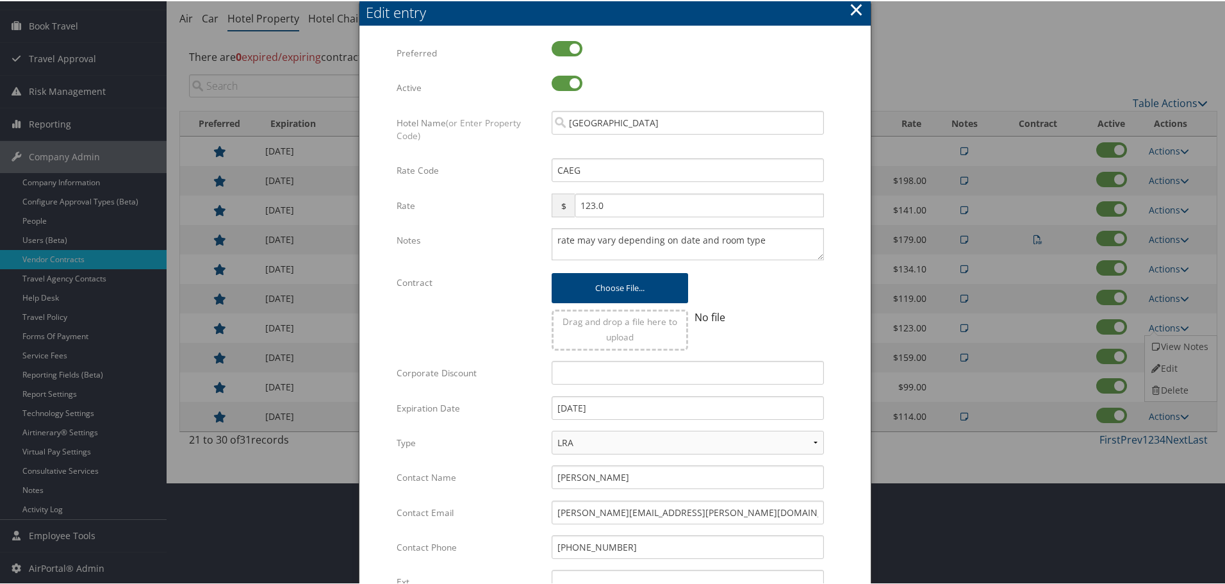
click at [548, 238] on div "rate may vary depending on date and room type Multiple values The selected item…" at bounding box center [688, 248] width 292 height 42
click at [552, 238] on textarea "rate may vary depending on date and room type" at bounding box center [688, 243] width 272 height 32
paste textarea "Rates tested in [GEOGRAPHIC_DATA] [DATE];"
type textarea "Rates tested in TP+ [DATE]; rate may vary depending on date and room type"
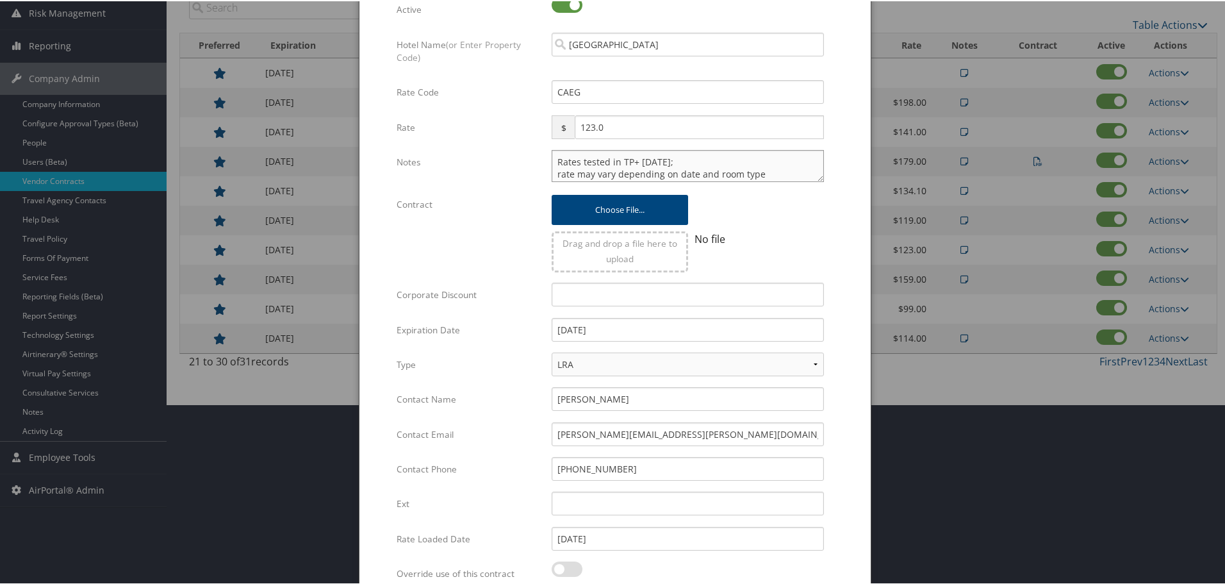
scroll to position [304, 0]
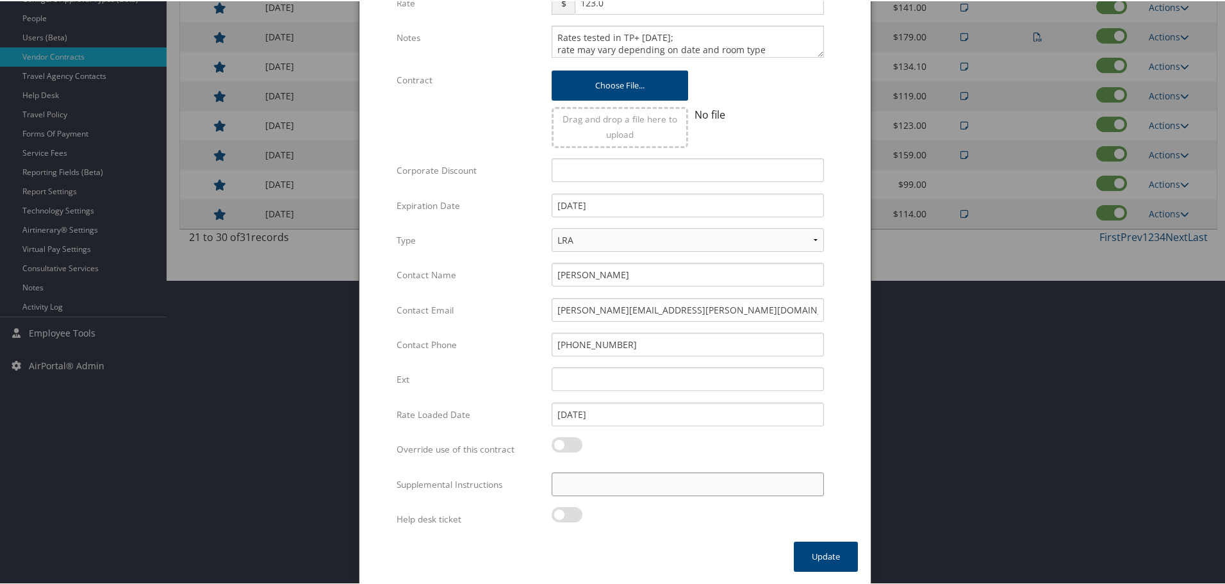
click at [649, 481] on input "Supplemental Instructions" at bounding box center [688, 483] width 272 height 24
paste input "SAB Prop ID -"
paste input "12045"
type input "SAB Prop ID - 12045"
click at [826, 559] on button "Update" at bounding box center [826, 555] width 64 height 30
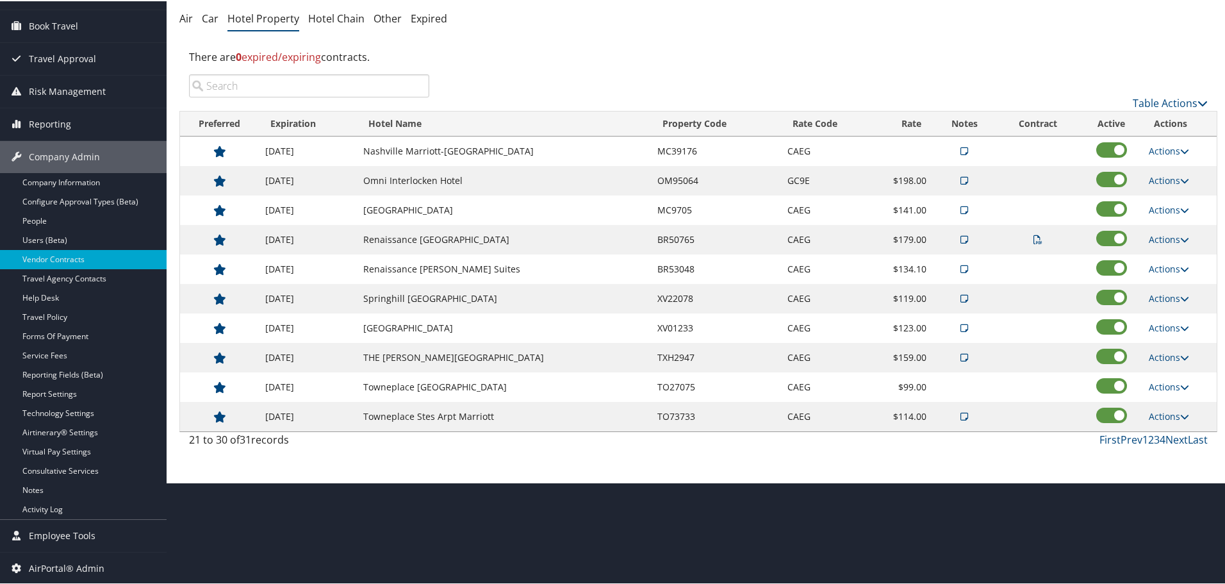
scroll to position [102, 0]
click at [1128, 440] on link "Prev" at bounding box center [1132, 438] width 22 height 14
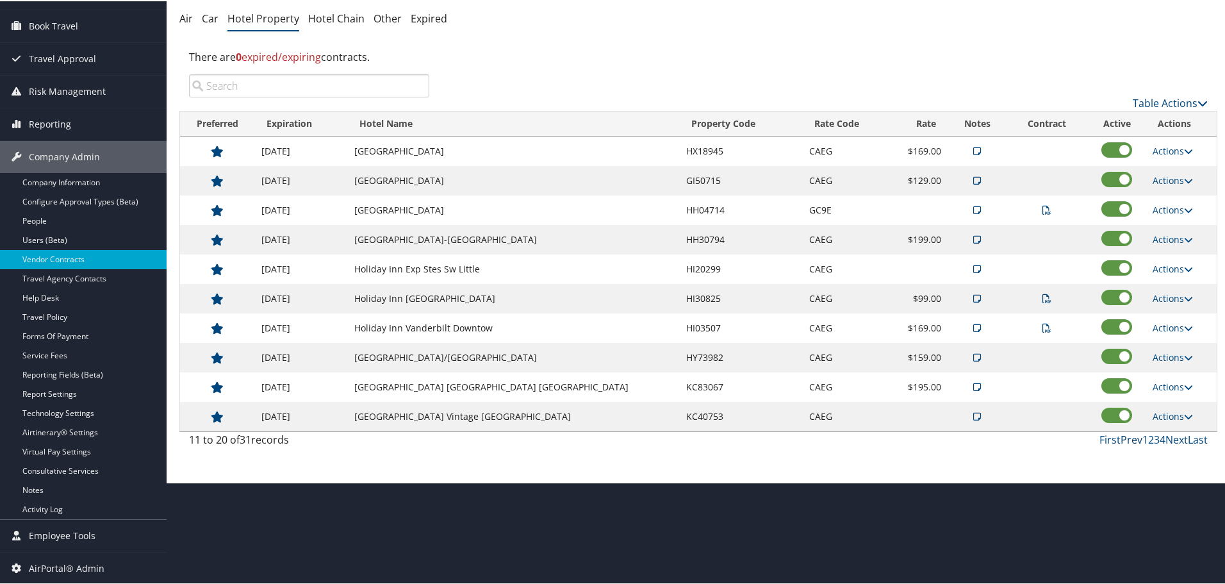
click at [1128, 440] on link "Prev" at bounding box center [1132, 438] width 22 height 14
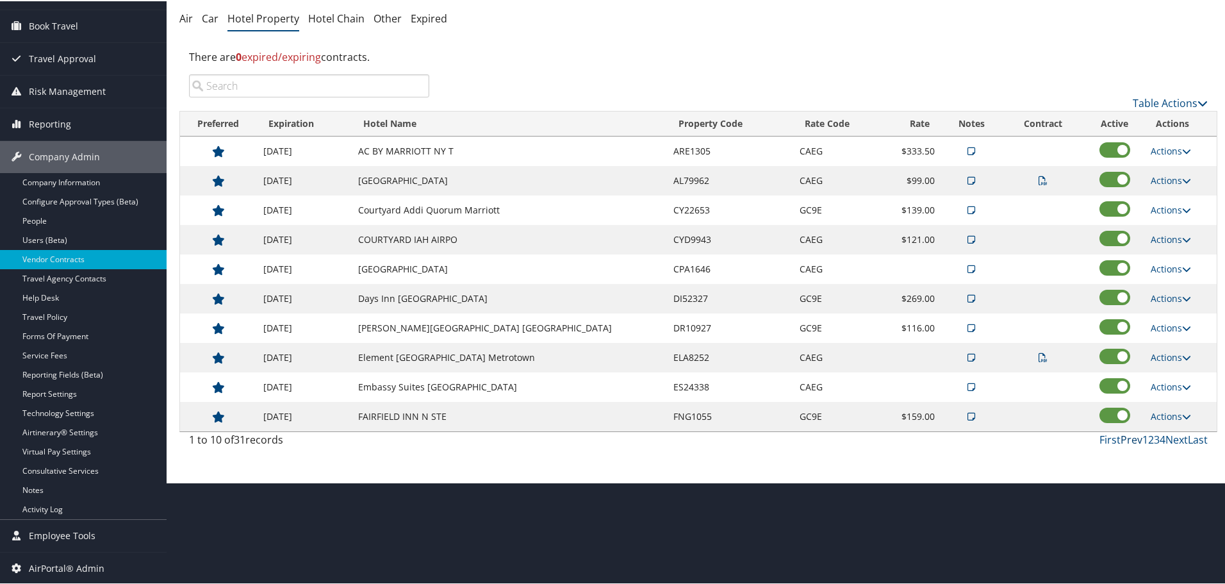
click at [1128, 440] on link "Prev" at bounding box center [1132, 438] width 22 height 14
click at [1174, 435] on link "Next" at bounding box center [1177, 438] width 22 height 14
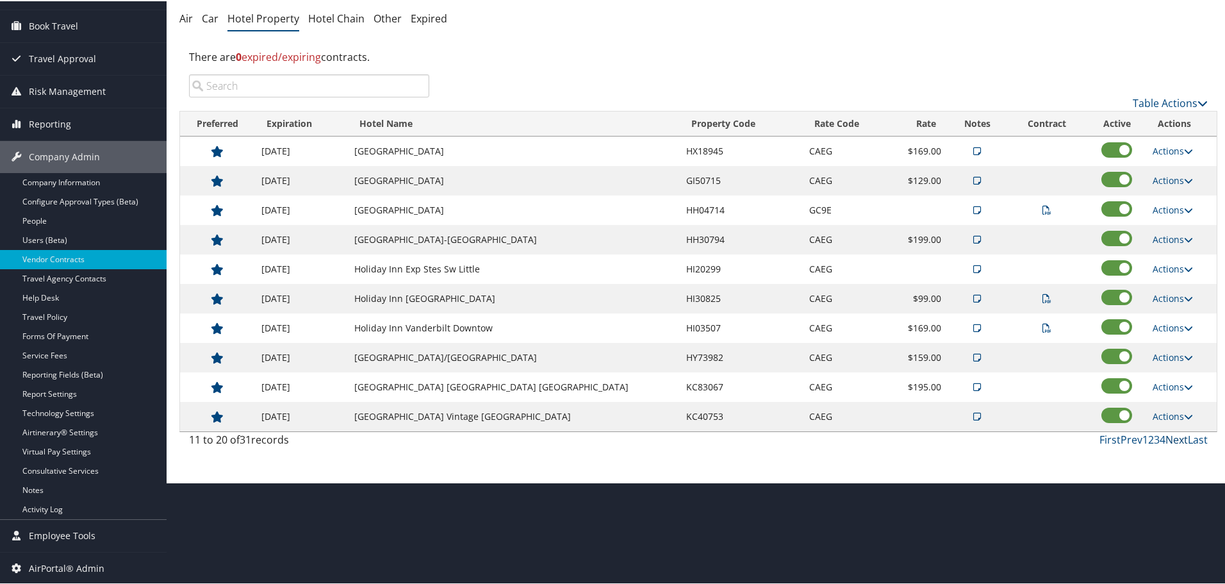
click at [1174, 435] on link "Next" at bounding box center [1177, 438] width 22 height 14
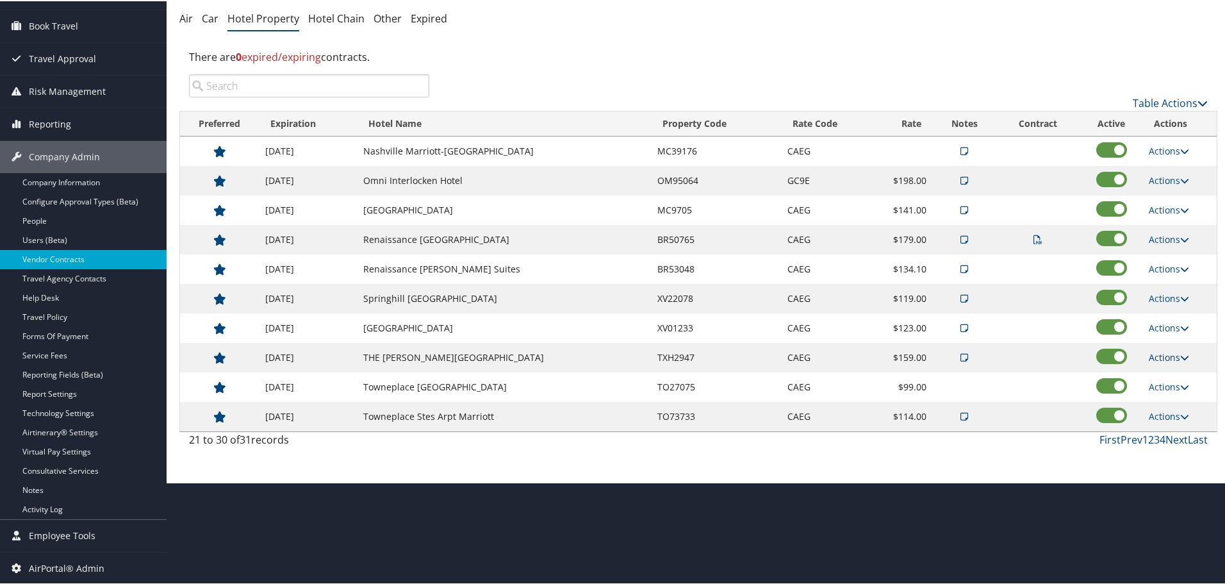
click at [1156, 351] on link "Actions" at bounding box center [1169, 356] width 40 height 12
click at [1171, 395] on link "Edit" at bounding box center [1179, 397] width 69 height 22
select select "NLRA"
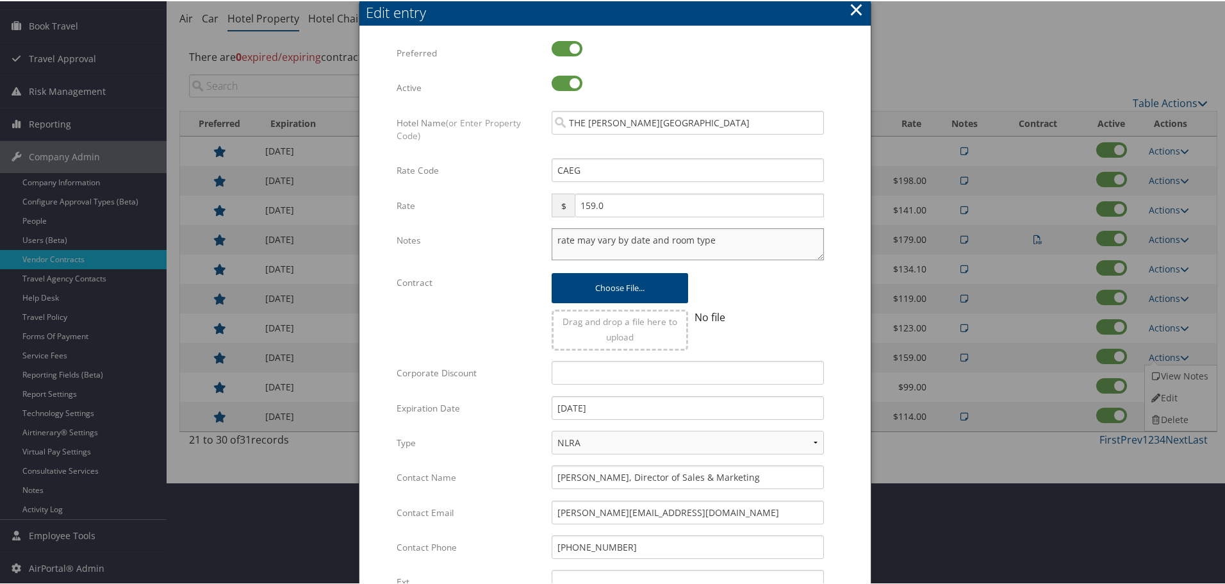
click at [553, 243] on textarea "rate may vary by date and room type" at bounding box center [688, 243] width 272 height 32
paste textarea "Rates tested in [GEOGRAPHIC_DATA] [DATE];"
type textarea "Rates tested in [GEOGRAPHIC_DATA] [DATE]; rate may vary by date and room type"
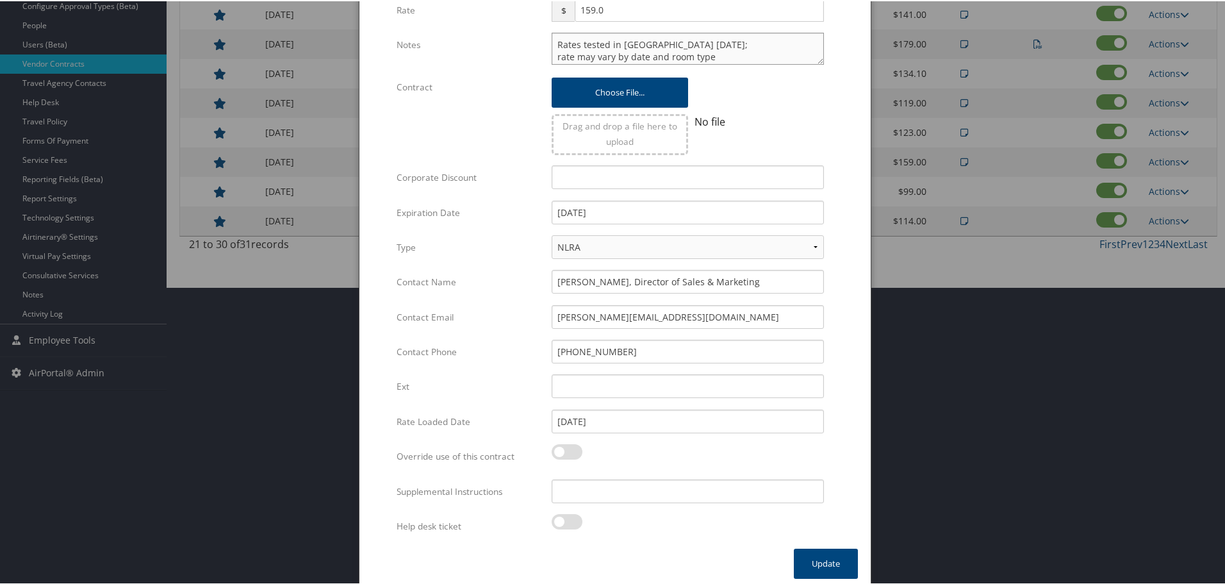
scroll to position [304, 0]
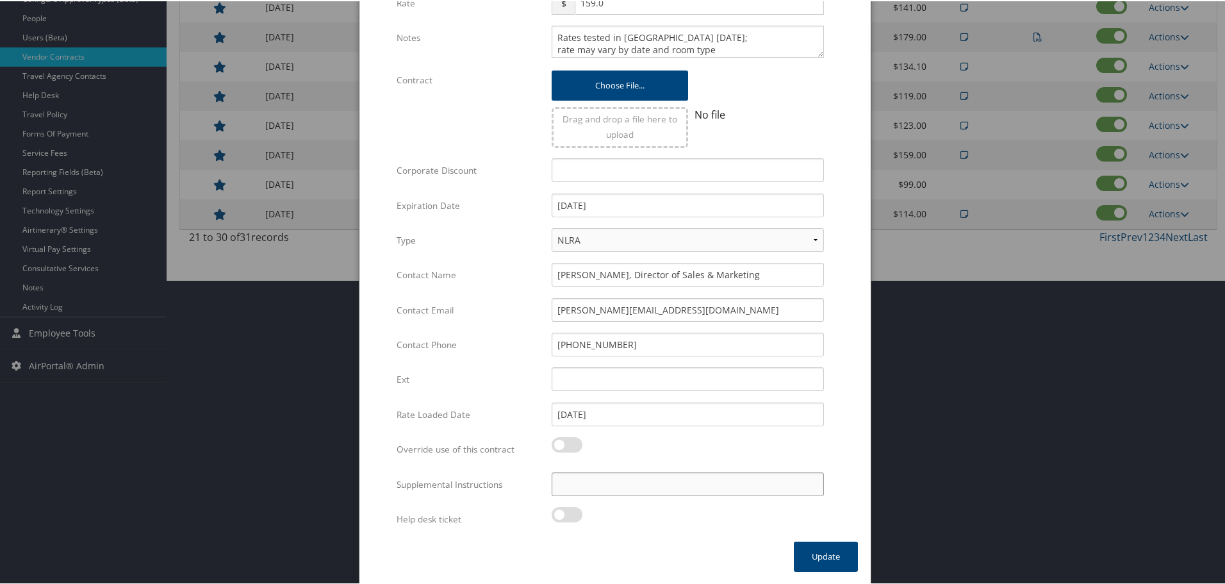
click at [628, 485] on input "Supplemental Instructions" at bounding box center [688, 483] width 272 height 24
paste input "SAB Prop ID -"
paste input "285466"
type input "SAB Prop ID - 285466"
click at [830, 554] on button "Update" at bounding box center [826, 555] width 64 height 30
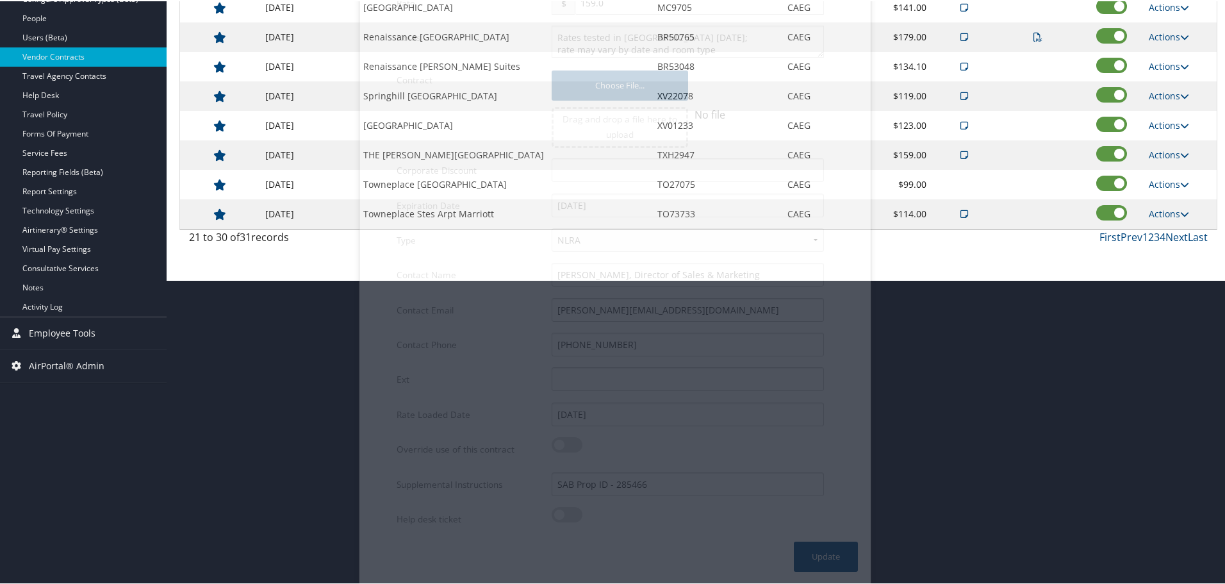
scroll to position [102, 0]
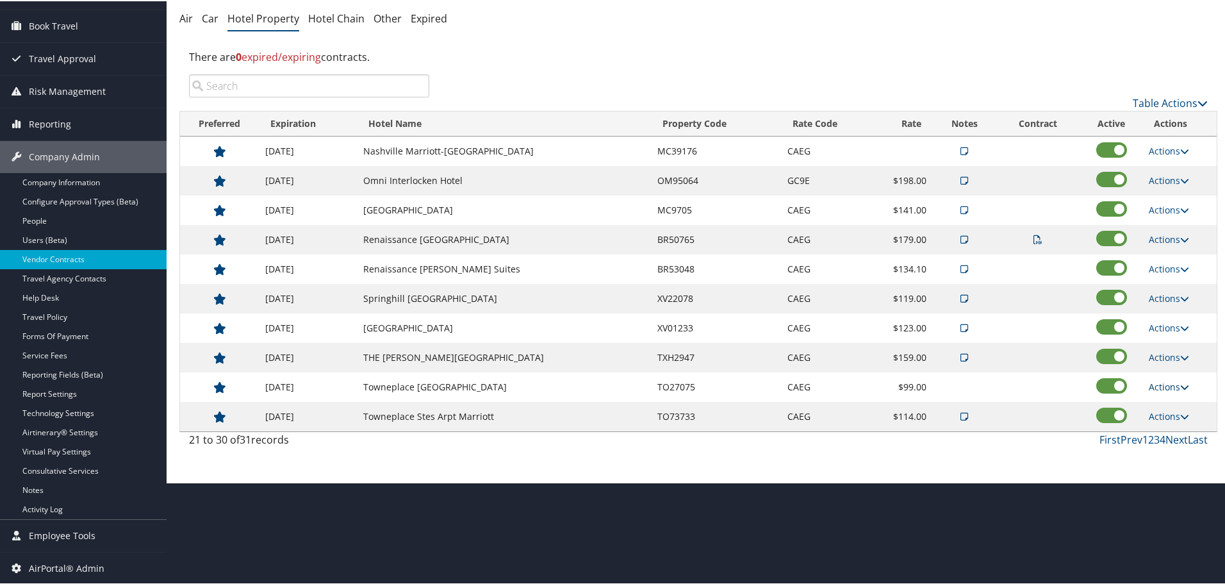
click at [1173, 386] on link "Actions" at bounding box center [1169, 385] width 40 height 12
click at [1167, 405] on link "Edit" at bounding box center [1169, 404] width 49 height 22
select select "NLRA"
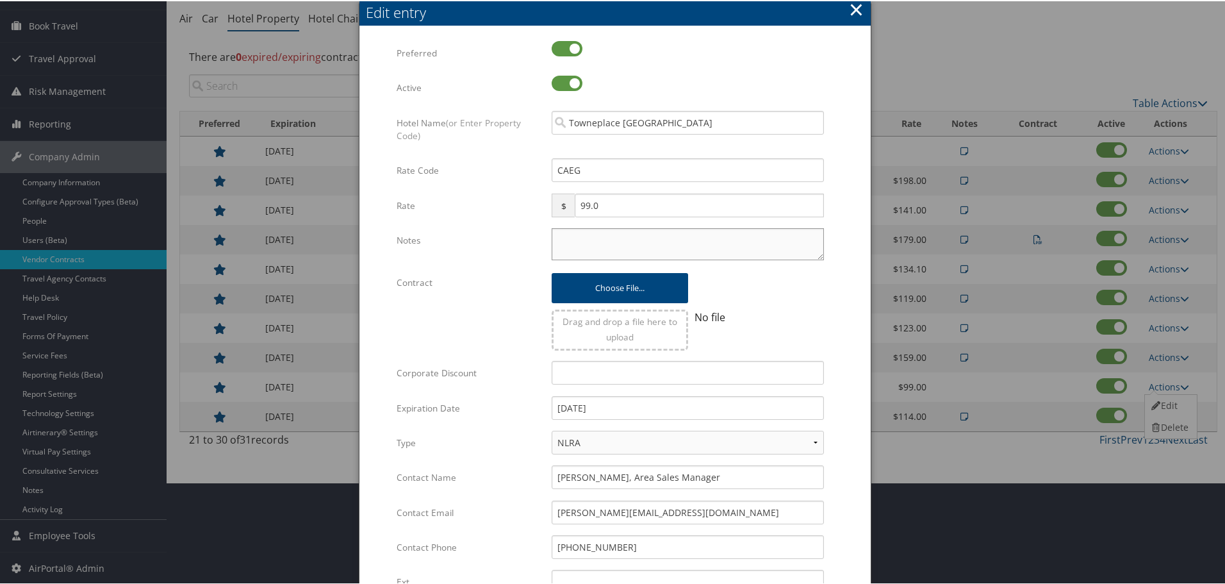
click at [618, 251] on textarea "Notes" at bounding box center [688, 243] width 272 height 32
paste textarea "Rates tested in [GEOGRAPHIC_DATA] [DATE];"
type textarea "Rates tested in [GEOGRAPHIC_DATA] [DATE];"
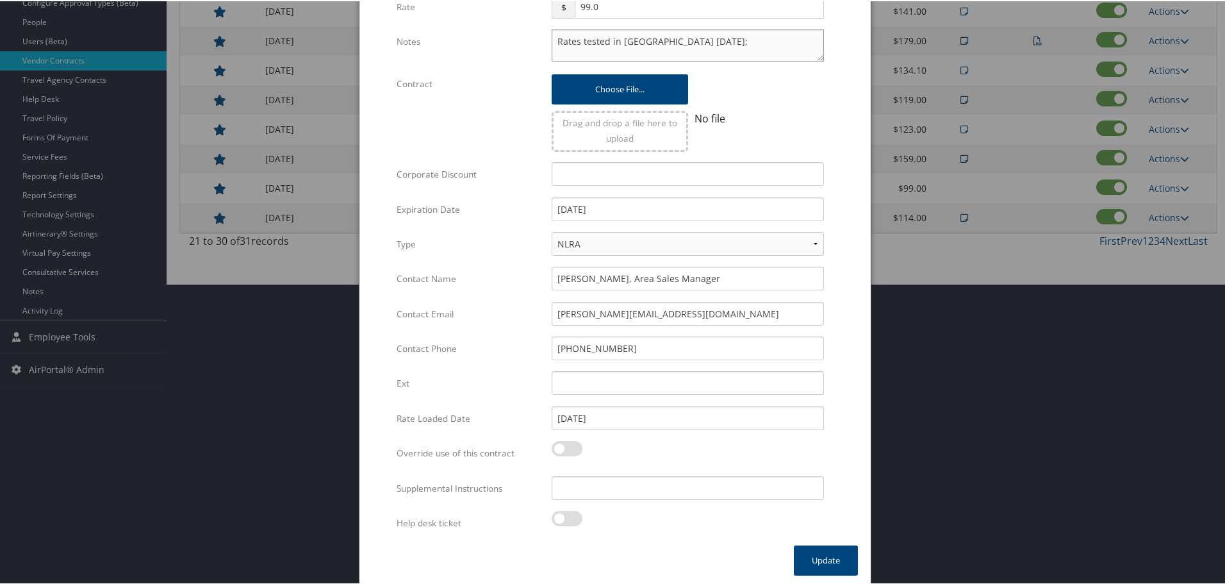
scroll to position [304, 0]
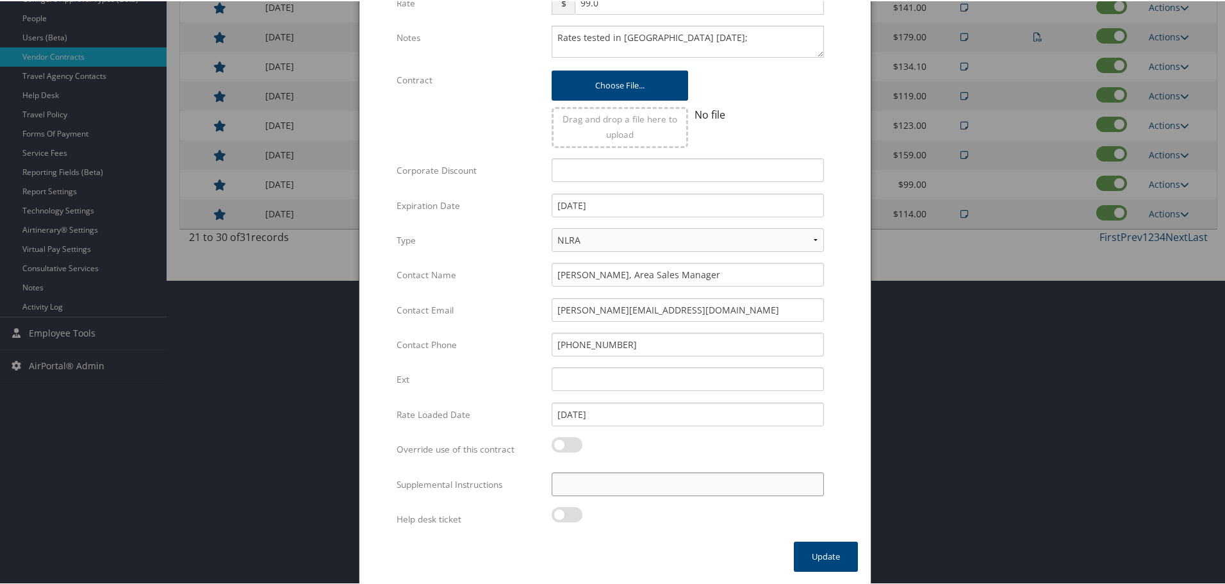
click at [654, 490] on input "Supplemental Instructions" at bounding box center [688, 483] width 272 height 24
paste input "SAB Prop ID -"
paste input "052148"
type input "SAB Prop ID - 052148"
click at [813, 557] on button "Update" at bounding box center [826, 555] width 64 height 30
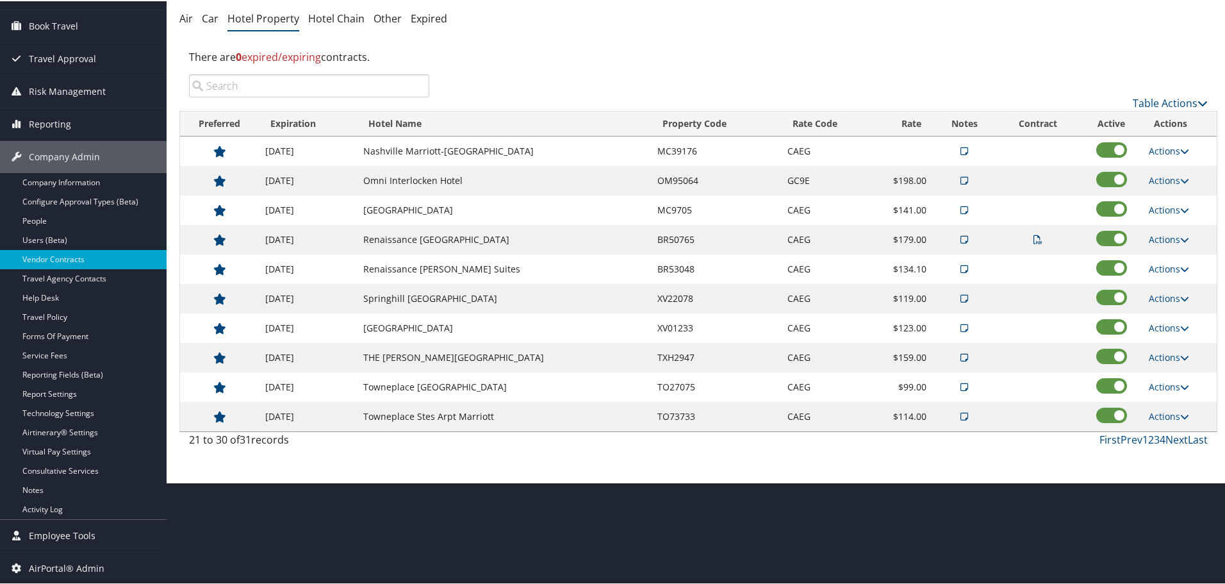
scroll to position [102, 0]
click at [1167, 412] on link "Actions" at bounding box center [1169, 415] width 40 height 12
click at [1168, 449] on link "Edit" at bounding box center [1179, 456] width 69 height 22
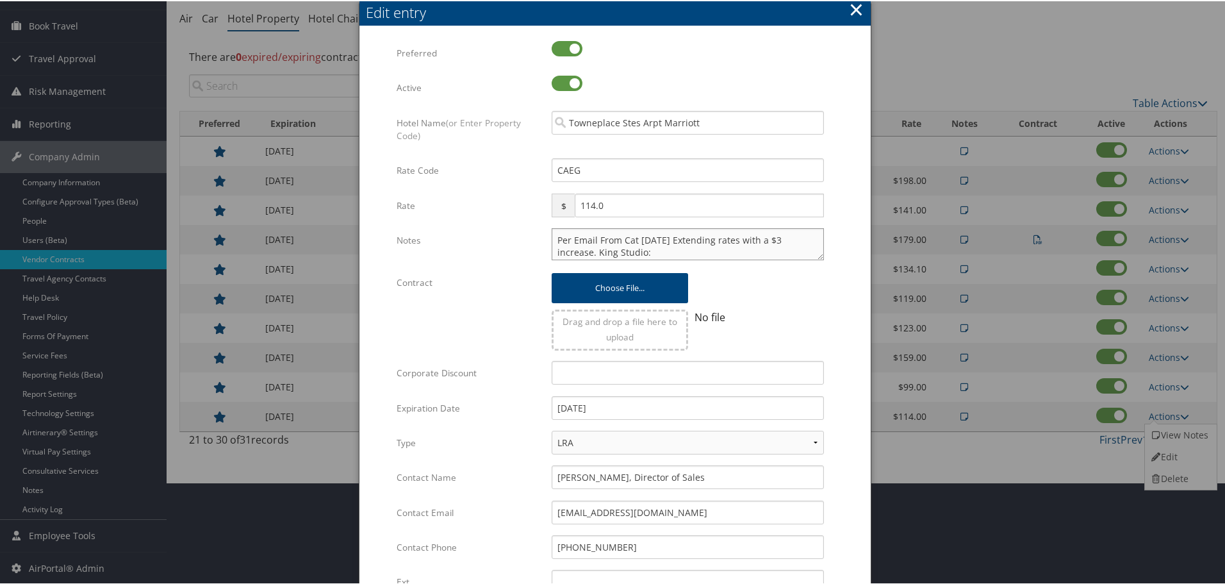
click at [552, 238] on textarea "Per Email From Cat [DATE] Extending rates with a $3 increase. King Studio: 1 - …" at bounding box center [688, 243] width 272 height 32
paste textarea "Rates tested in [GEOGRAPHIC_DATA] [DATE];"
type textarea "Rates tested in [GEOGRAPHIC_DATA] [DATE]; Per Email From Cat [DATE] Extending r…"
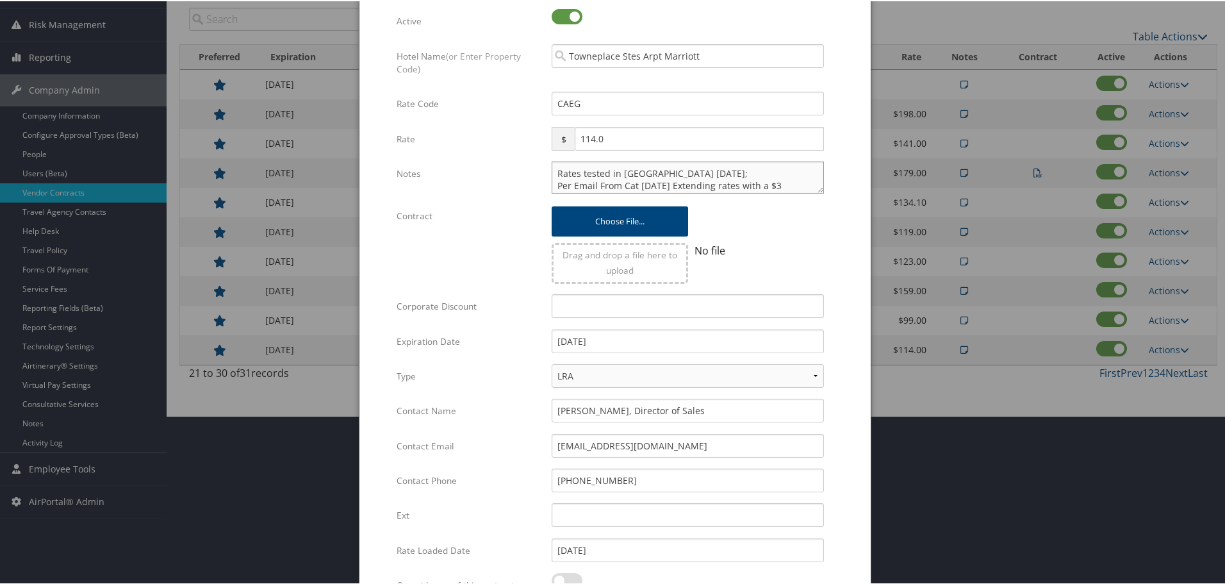
scroll to position [304, 0]
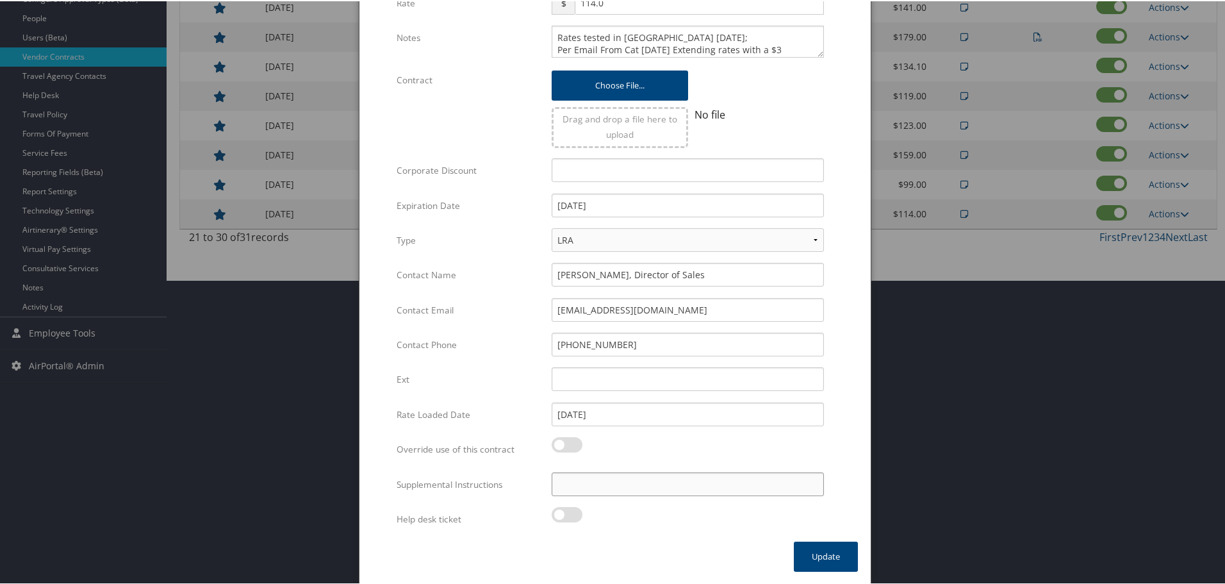
click at [666, 484] on input "Supplemental Instructions" at bounding box center [688, 483] width 272 height 24
paste input "SAB Prop ID -"
paste input "145420"
type input "SAB Prop ID - 145420"
click at [816, 554] on button "Update" at bounding box center [826, 555] width 64 height 30
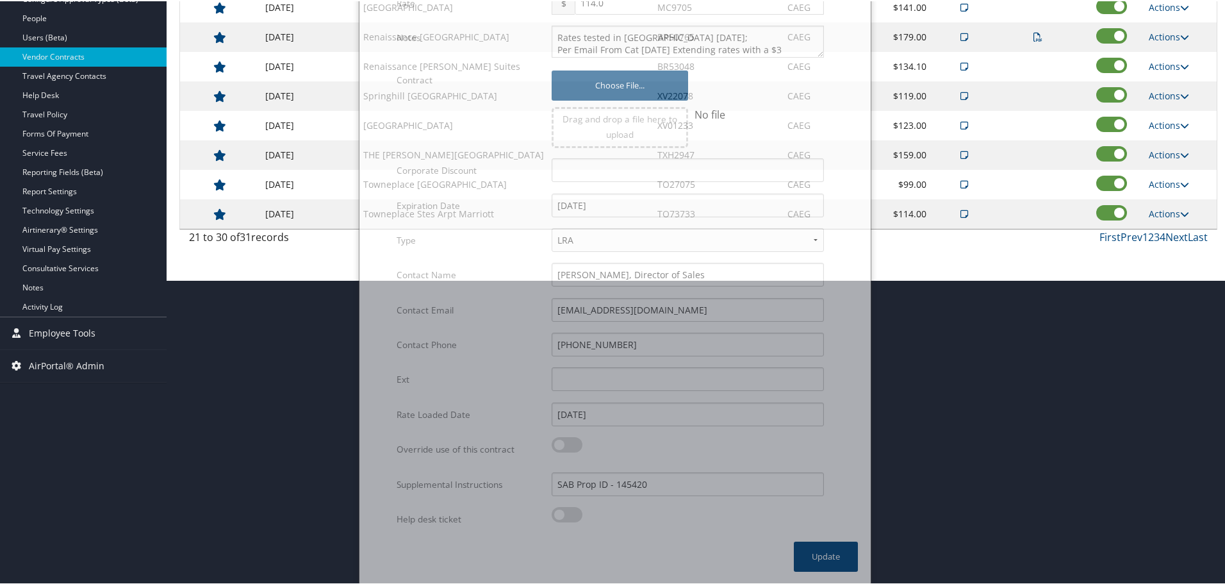
scroll to position [102, 0]
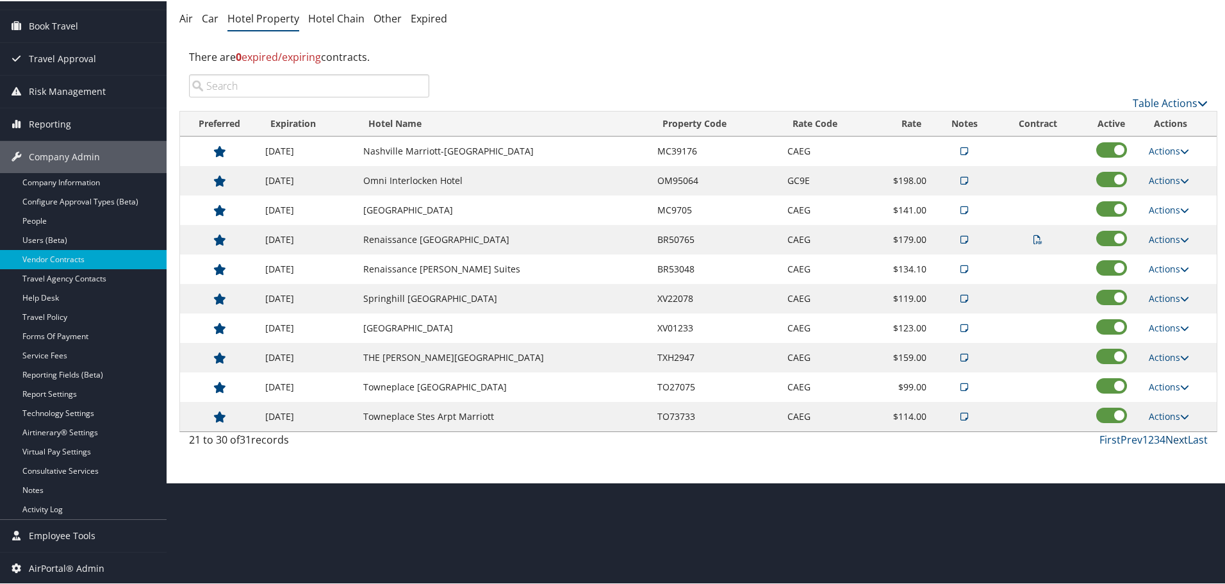
click at [1172, 435] on link "Next" at bounding box center [1177, 438] width 22 height 14
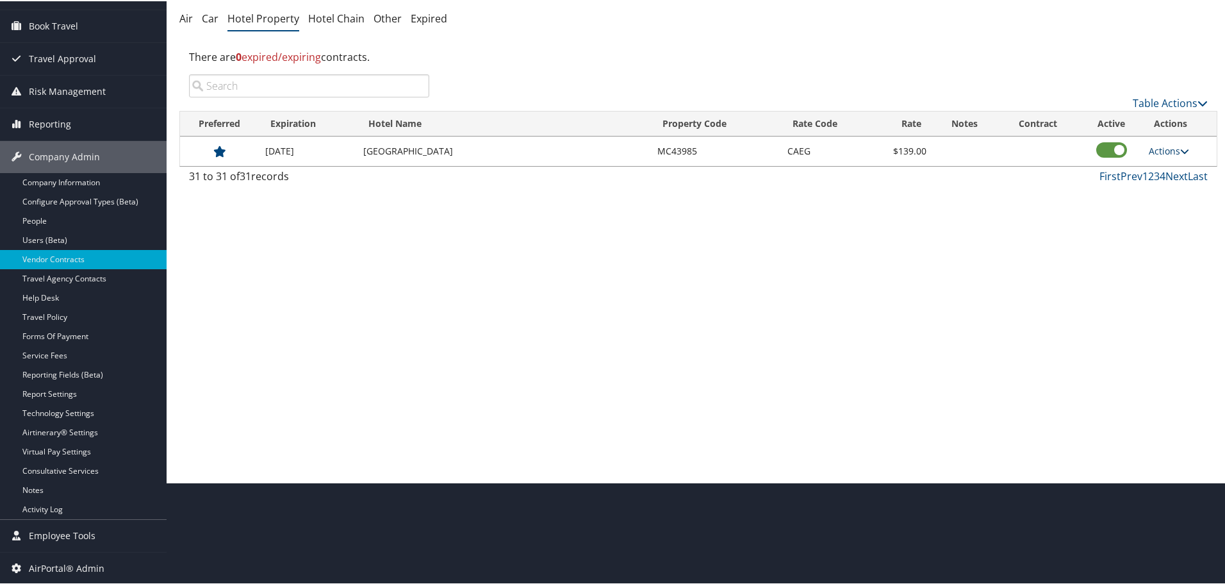
click at [1171, 150] on link "Actions" at bounding box center [1169, 150] width 40 height 12
click at [1167, 167] on link "Edit" at bounding box center [1169, 169] width 49 height 22
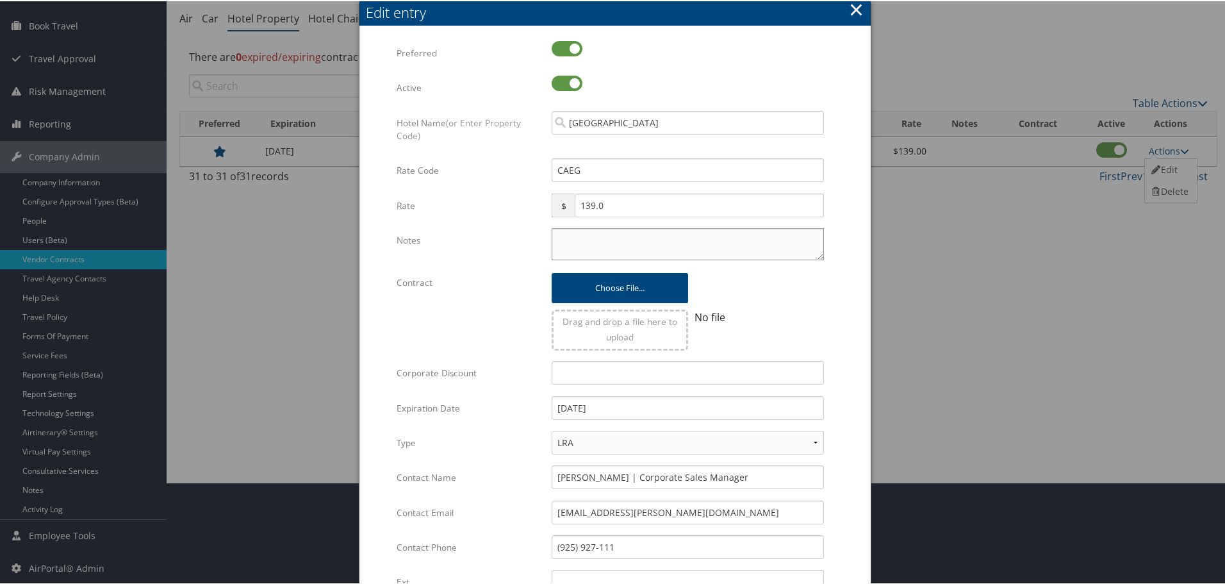
click at [614, 233] on textarea "Notes" at bounding box center [688, 243] width 272 height 32
paste textarea "Rates tested in [GEOGRAPHIC_DATA] [DATE];"
type textarea "Rates tested in [GEOGRAPHIC_DATA] [DATE];"
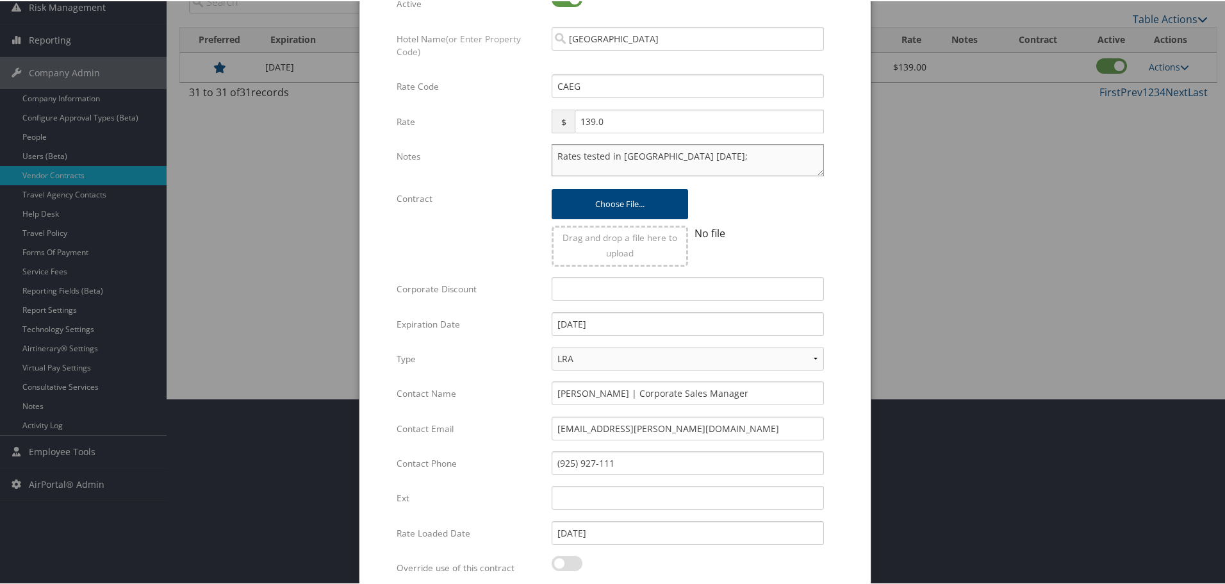
scroll to position [304, 0]
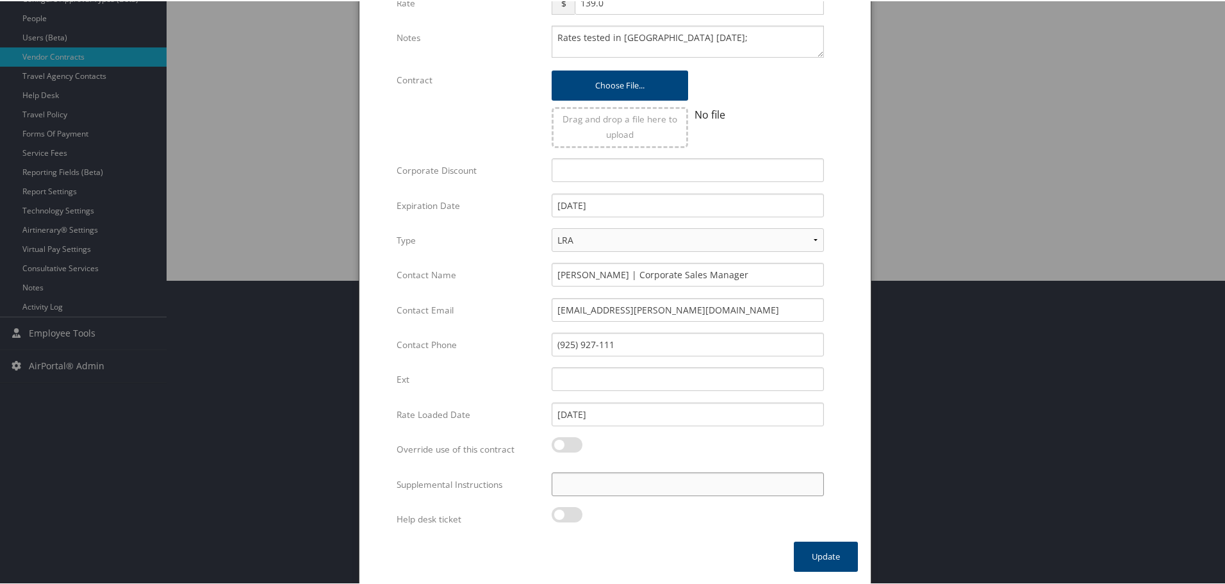
click at [644, 475] on input "Supplemental Instructions" at bounding box center [688, 483] width 272 height 24
paste input "SAB Prop ID -"
paste input "38250"
type input "SAB Prop ID - 38250"
click at [821, 556] on button "Update" at bounding box center [826, 555] width 64 height 30
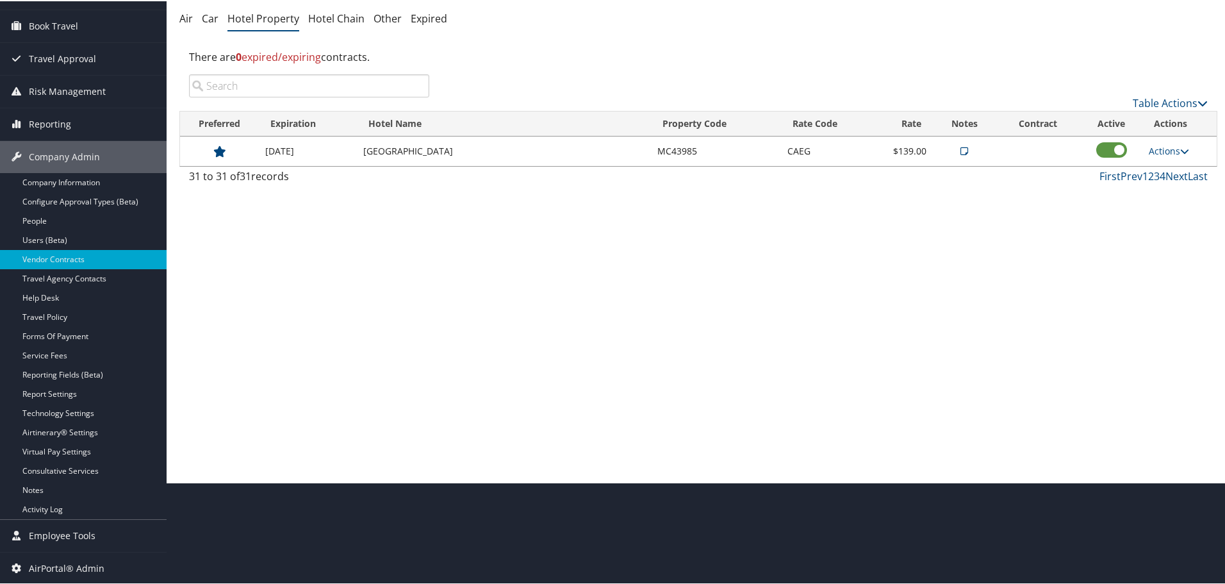
scroll to position [102, 0]
